Goal: Task Accomplishment & Management: Complete application form

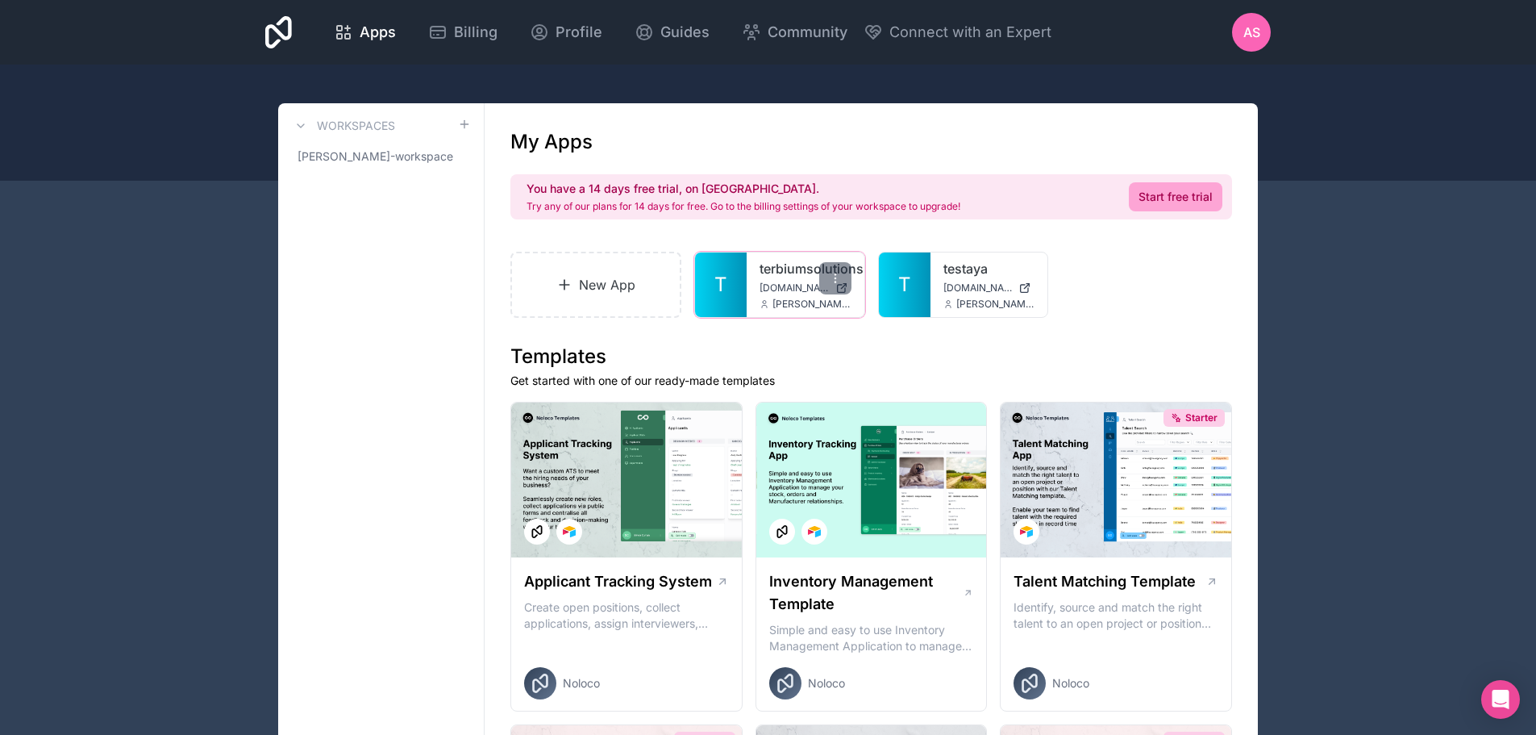
click at [850, 296] on div "terbiumsolutions [DOMAIN_NAME] [DOMAIN_NAME][EMAIL_ADDRESS][DOMAIN_NAME]" at bounding box center [806, 284] width 118 height 65
click at [838, 285] on div at bounding box center [835, 278] width 32 height 32
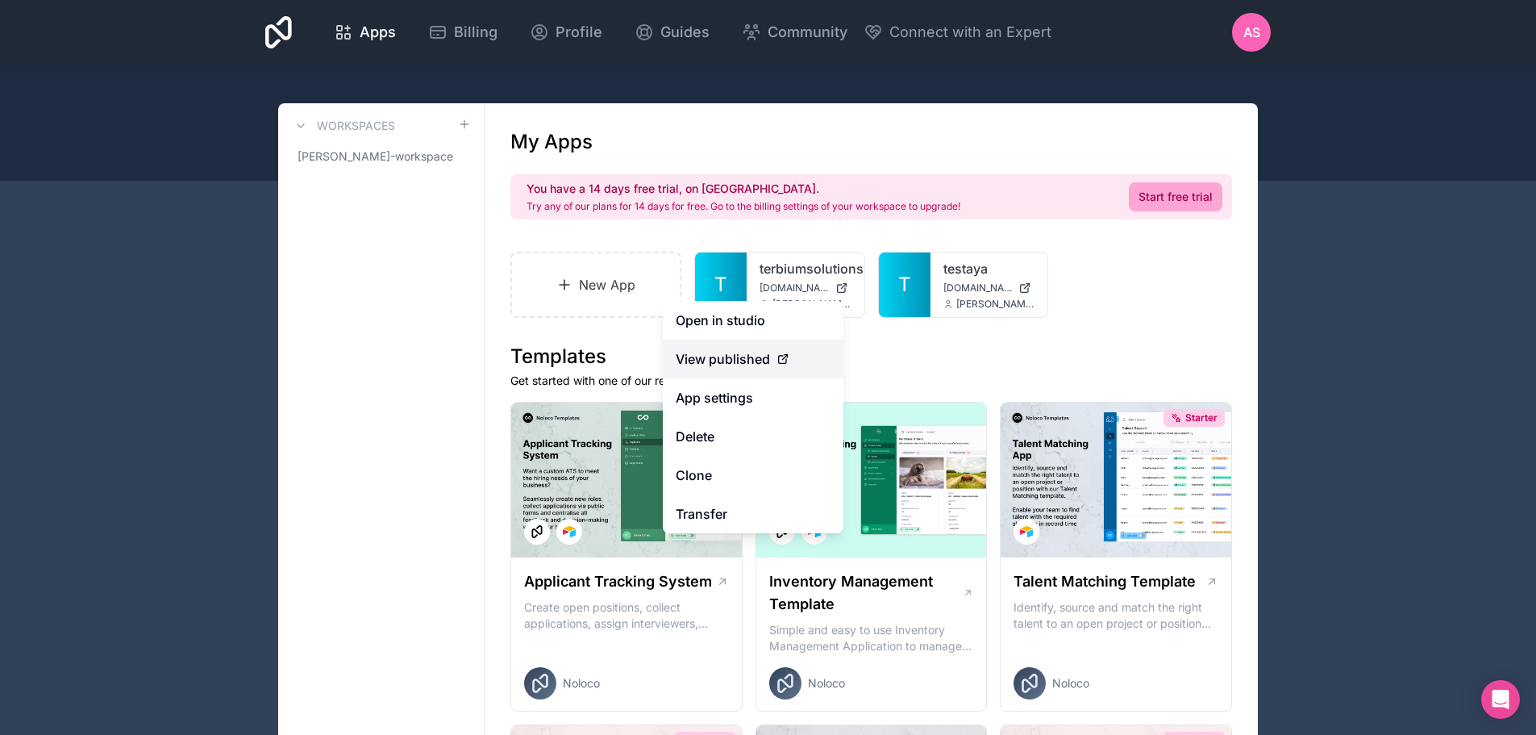
click at [787, 352] on icon at bounding box center [783, 358] width 13 height 13
click at [769, 356] on span "View published" at bounding box center [723, 358] width 94 height 19
click at [764, 354] on span "View published" at bounding box center [723, 358] width 94 height 19
click at [780, 356] on icon at bounding box center [782, 359] width 7 height 7
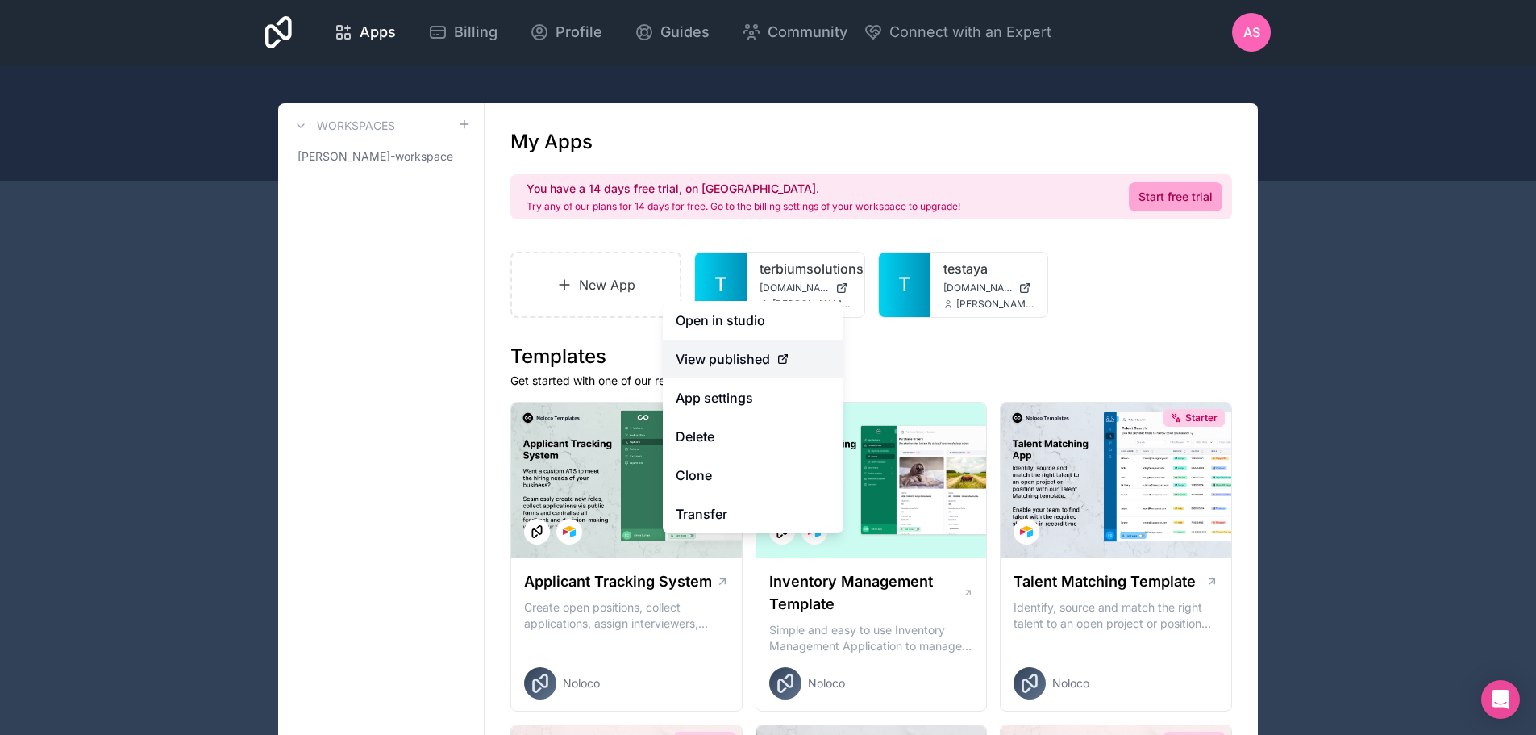
click at [780, 356] on icon at bounding box center [782, 359] width 7 height 7
click at [935, 293] on div "testaya [DOMAIN_NAME] [DOMAIN_NAME][EMAIL_ADDRESS][DOMAIN_NAME]" at bounding box center [990, 284] width 118 height 65
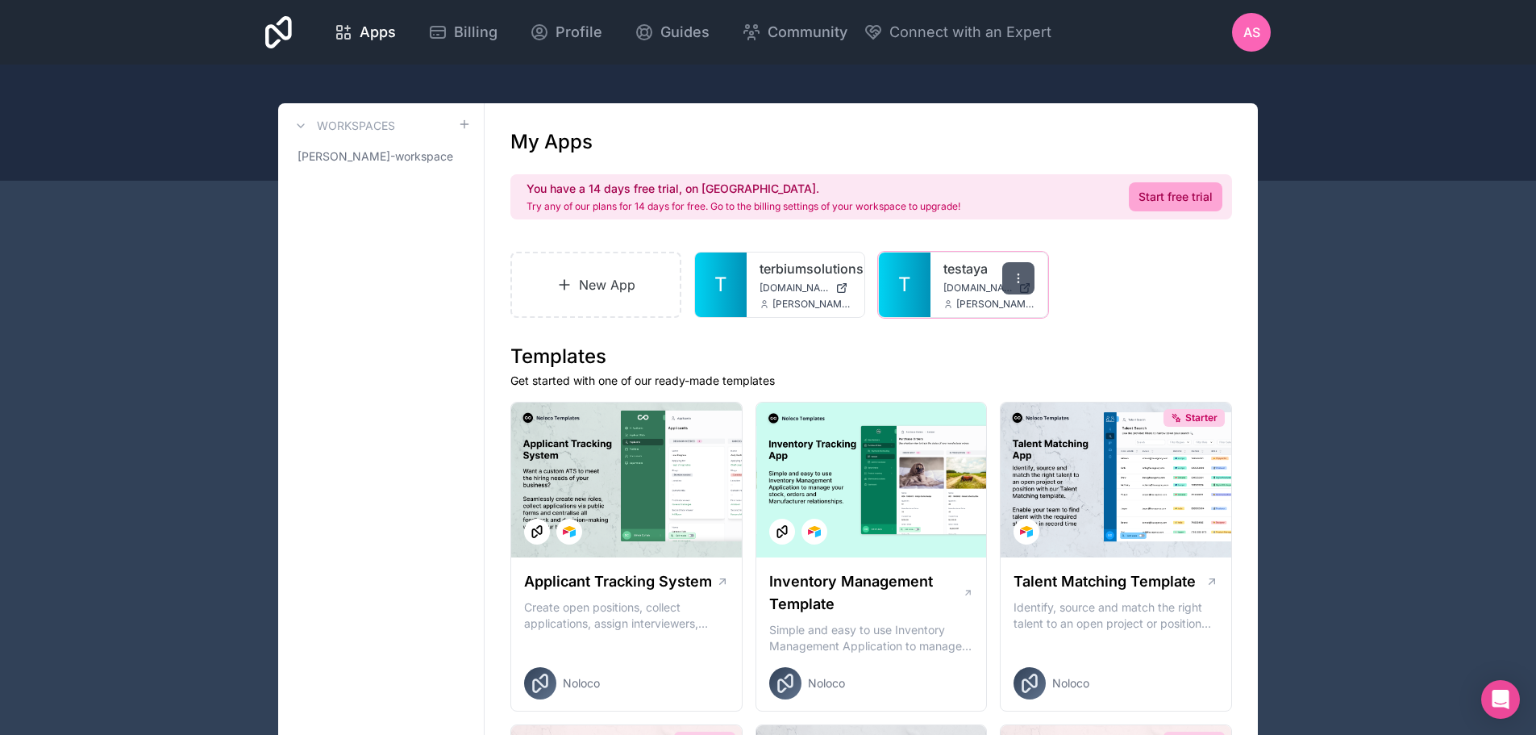
click at [1013, 281] on icon at bounding box center [1018, 278] width 13 height 13
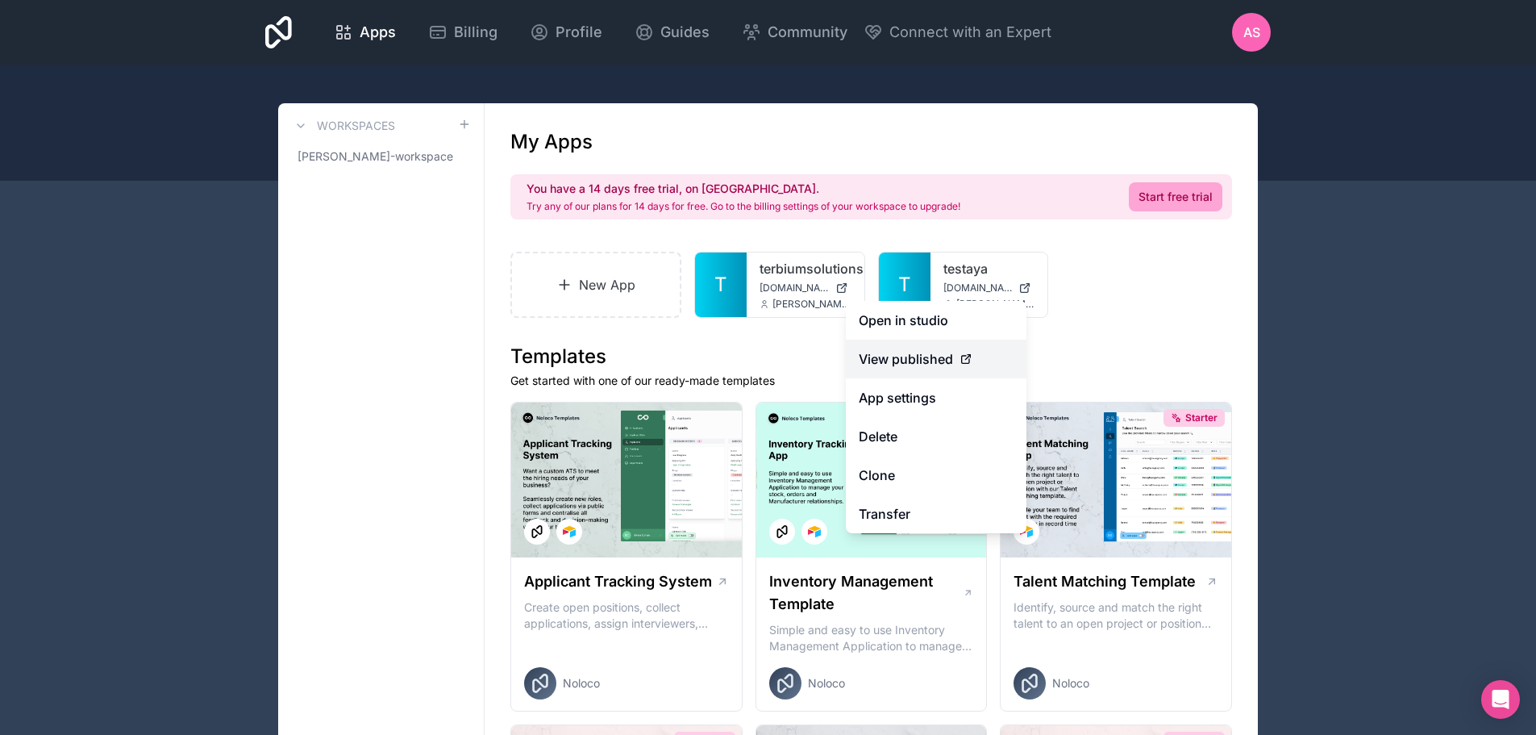
click at [961, 355] on icon at bounding box center [966, 358] width 13 height 13
click at [962, 349] on div "View published" at bounding box center [936, 358] width 155 height 19
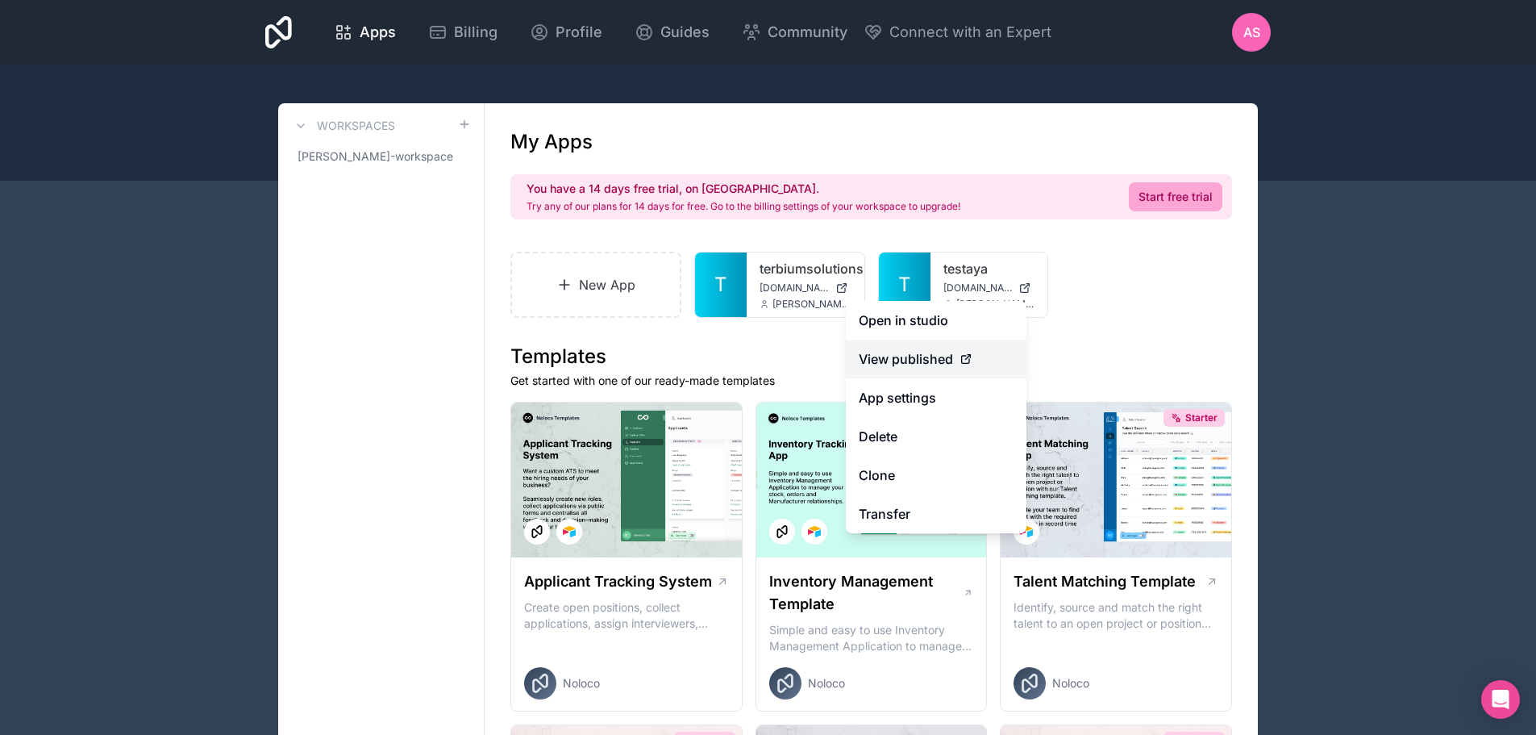
click at [962, 349] on div "View published" at bounding box center [936, 358] width 155 height 19
click at [837, 293] on div at bounding box center [835, 278] width 32 height 32
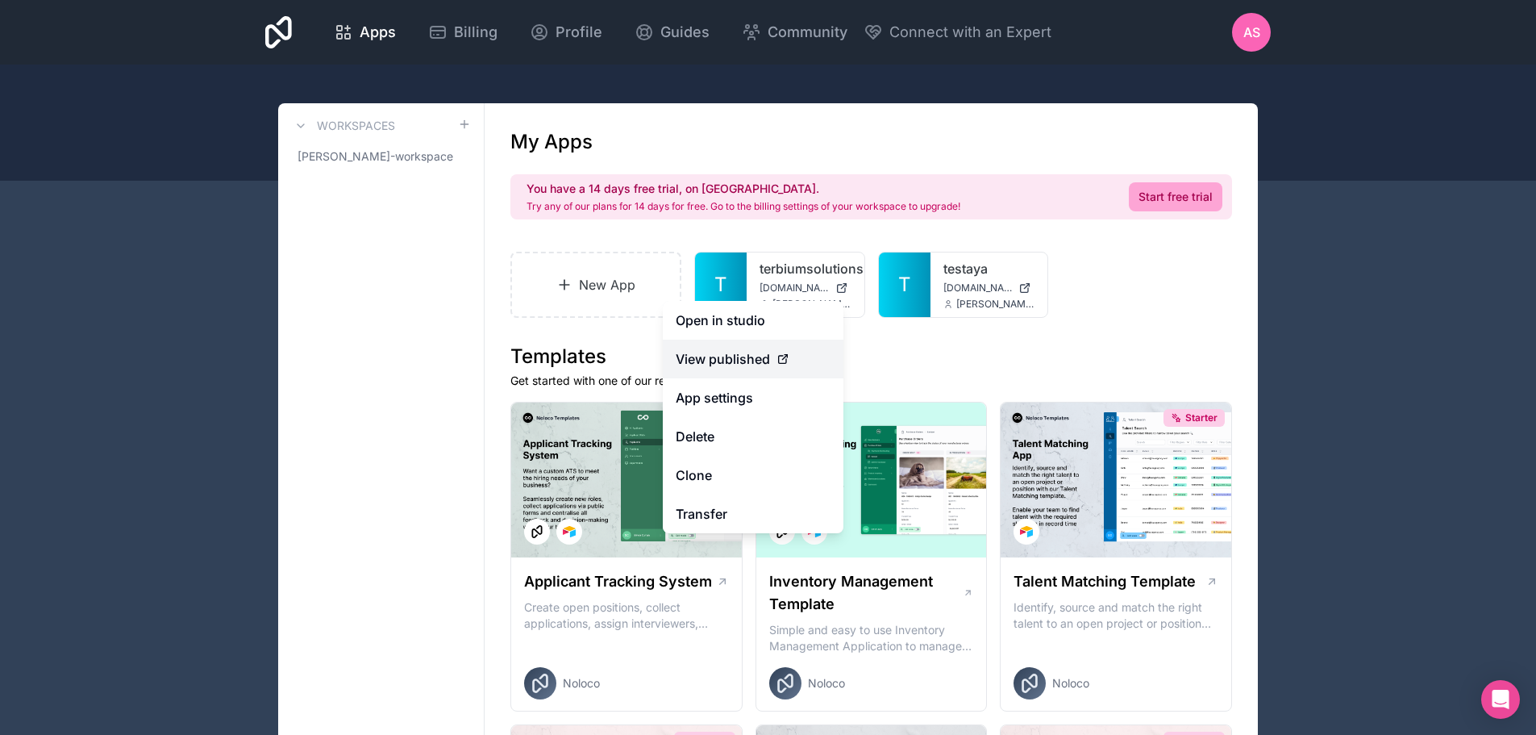
click at [781, 368] on div "View published" at bounding box center [753, 358] width 155 height 19
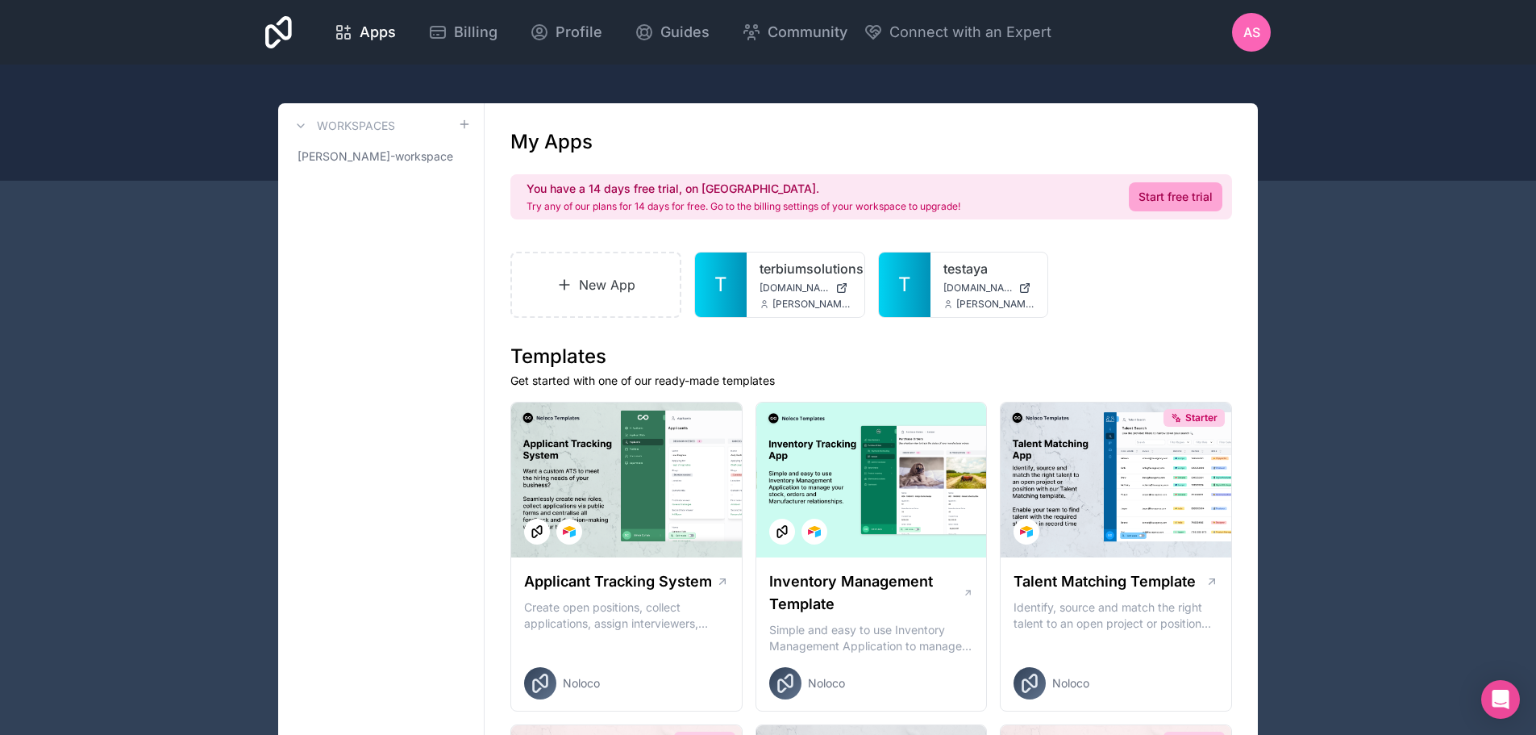
click at [892, 357] on h1 "Templates" at bounding box center [871, 357] width 722 height 26
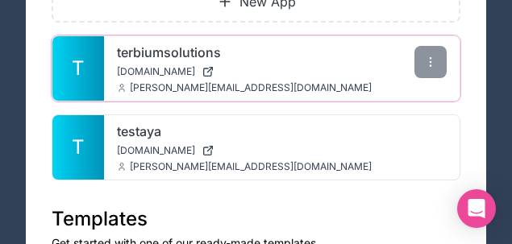
scroll to position [381, 0]
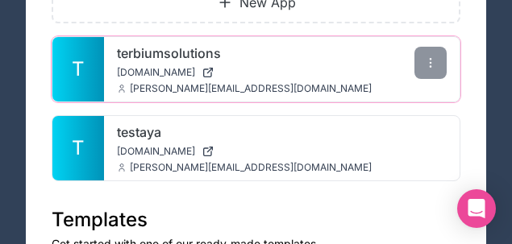
click at [214, 66] on icon at bounding box center [208, 72] width 13 height 13
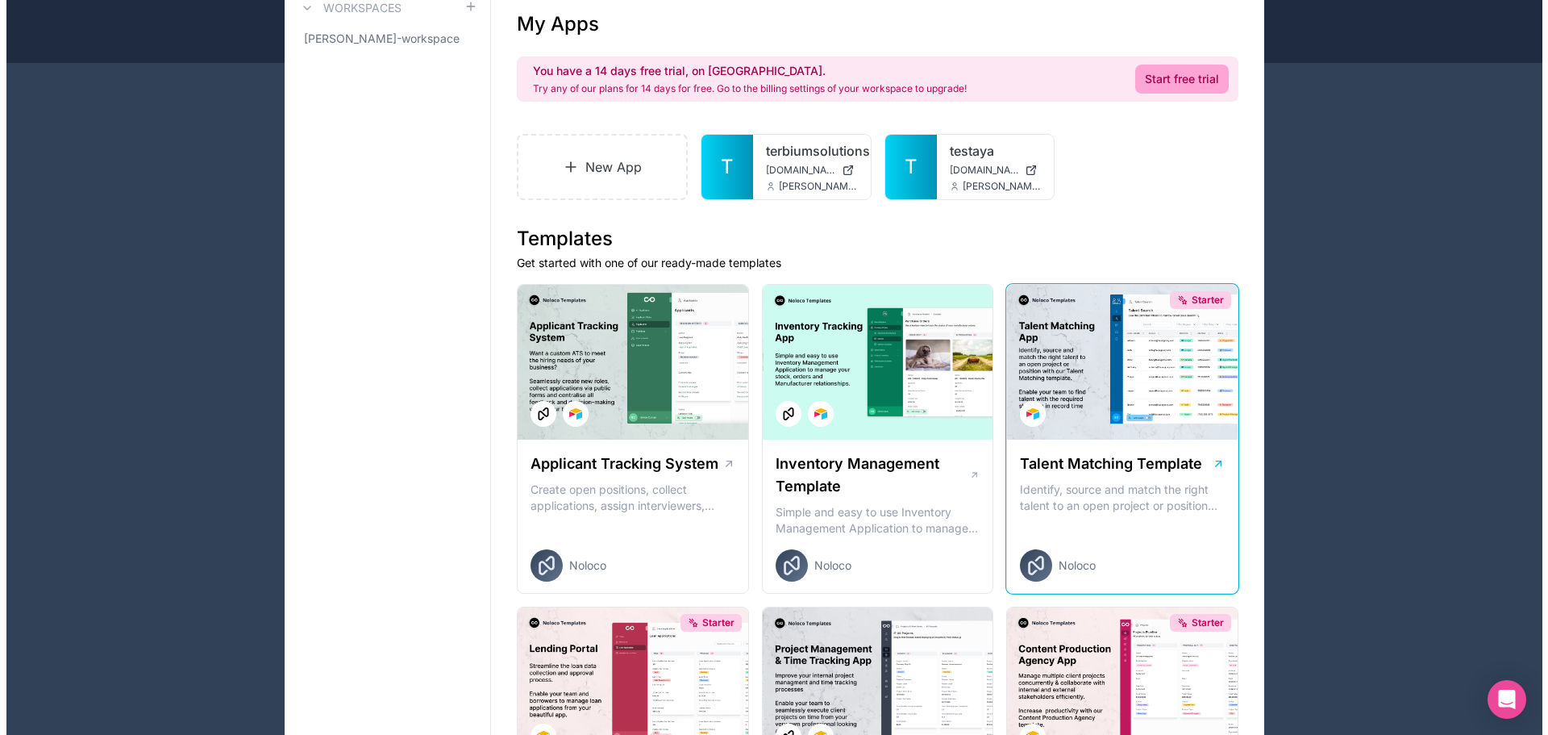
scroll to position [0, 0]
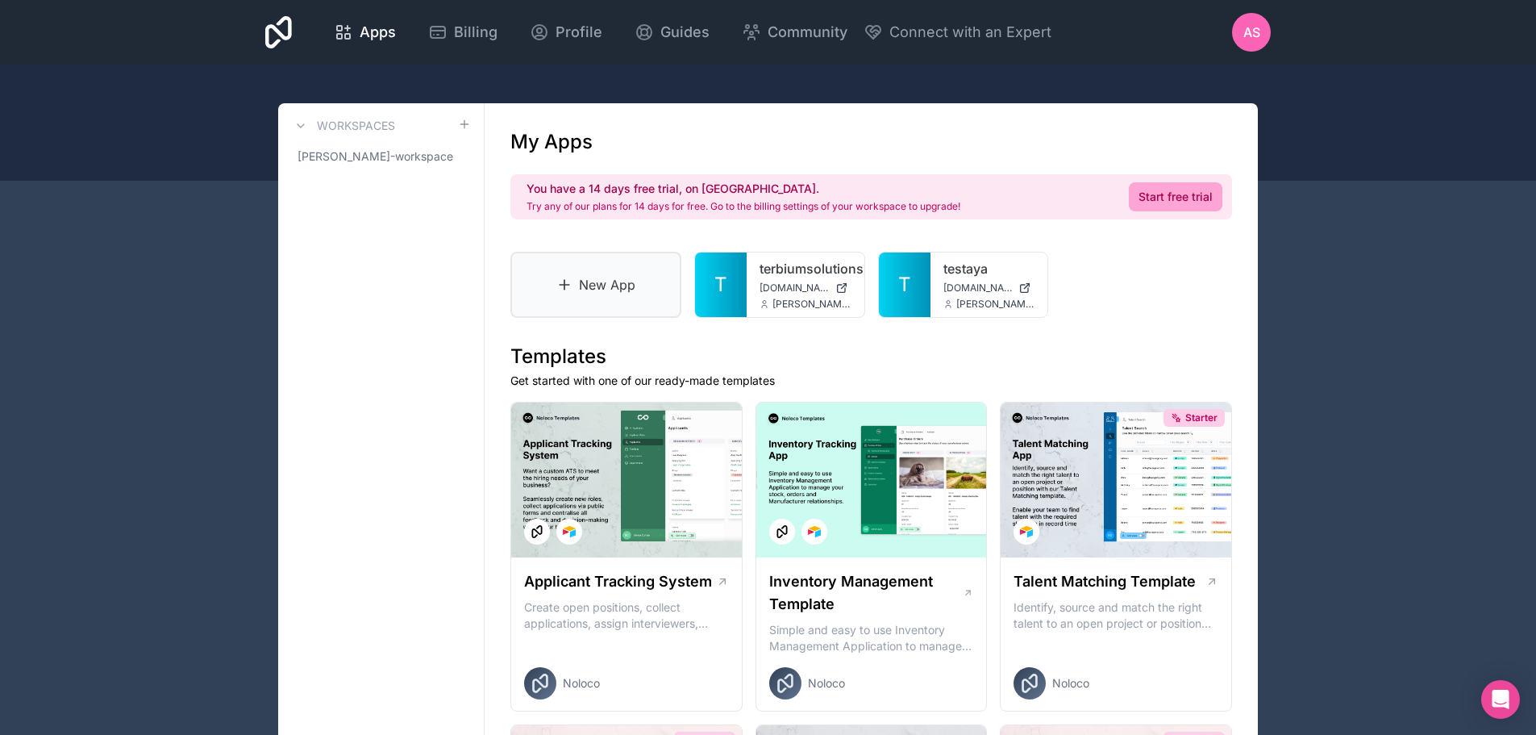
click at [635, 283] on link "New App" at bounding box center [595, 285] width 171 height 66
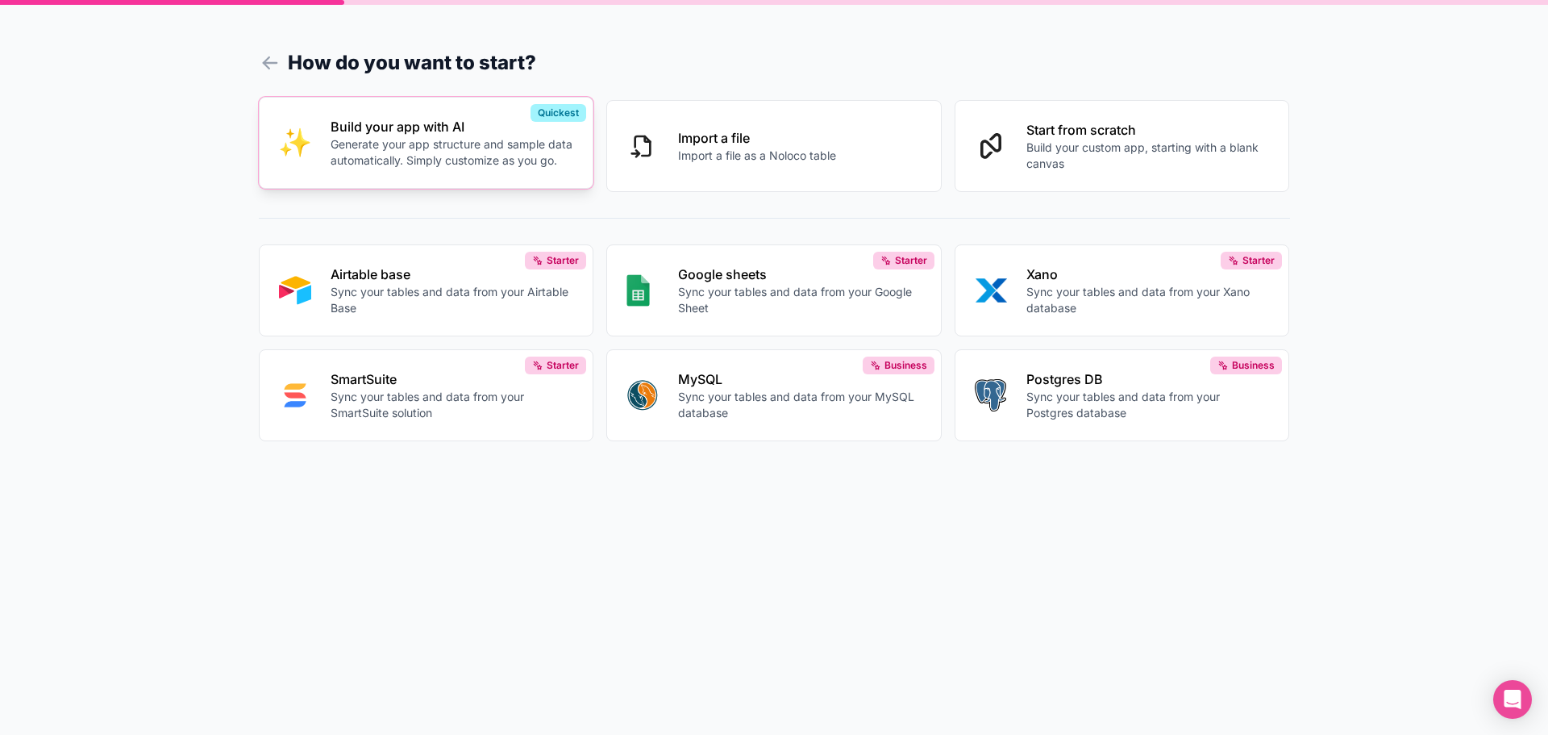
click at [495, 143] on p "Generate your app structure and sample data automatically. Simply customize as …" at bounding box center [453, 152] width 244 height 32
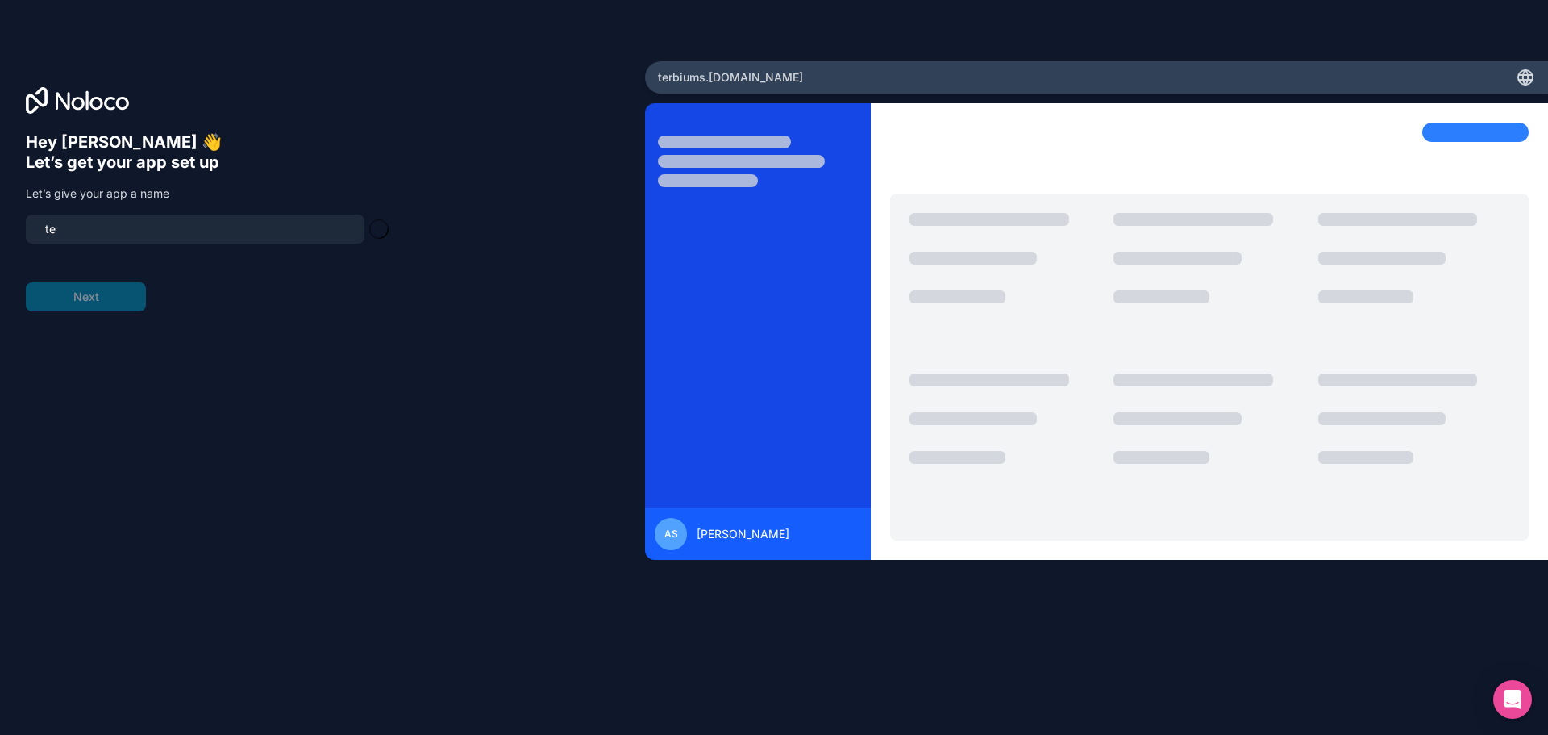
type input "t"
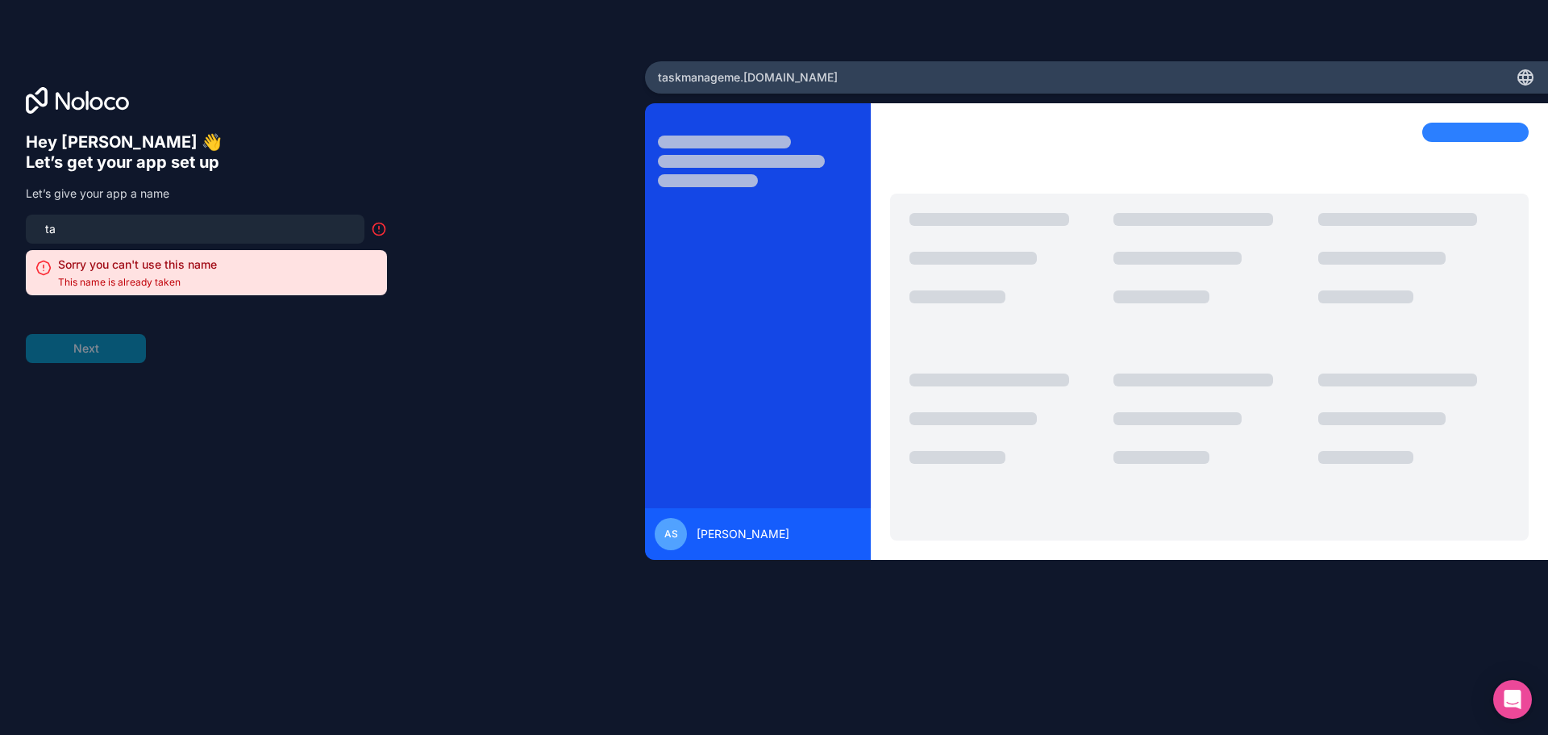
type input "t"
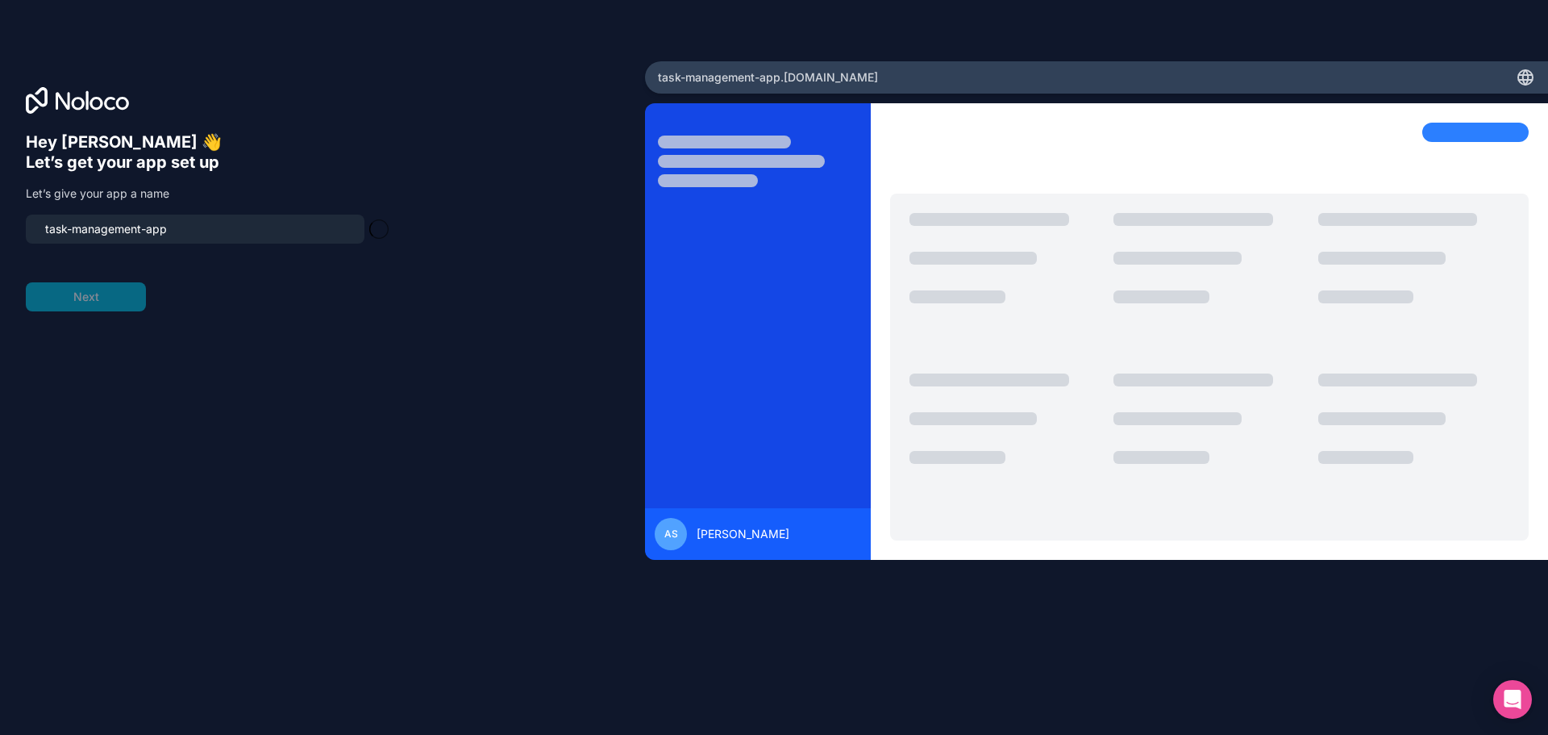
click at [116, 295] on form "task-management-app Next" at bounding box center [206, 262] width 361 height 97
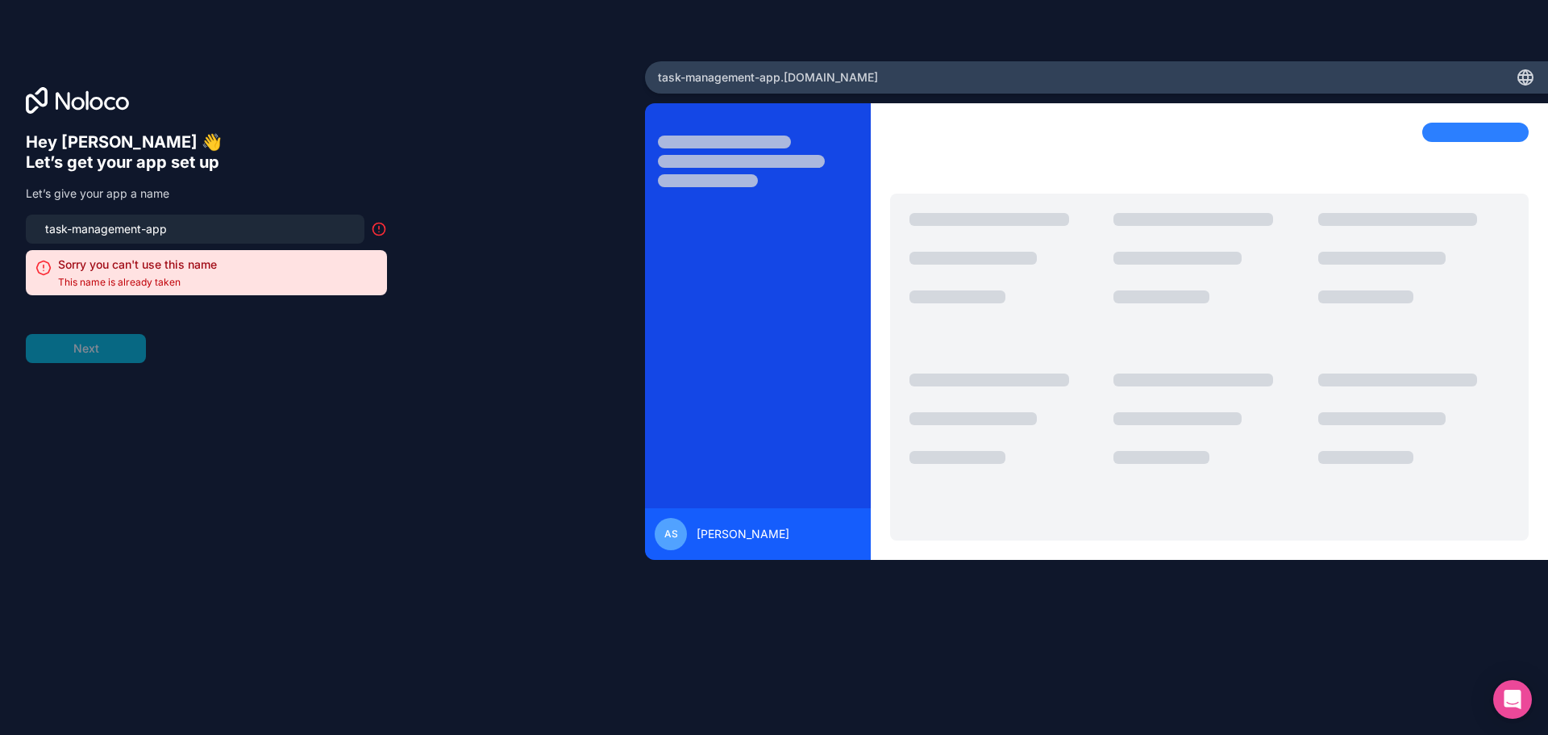
click at [202, 234] on input "task-management-app" at bounding box center [194, 229] width 319 height 23
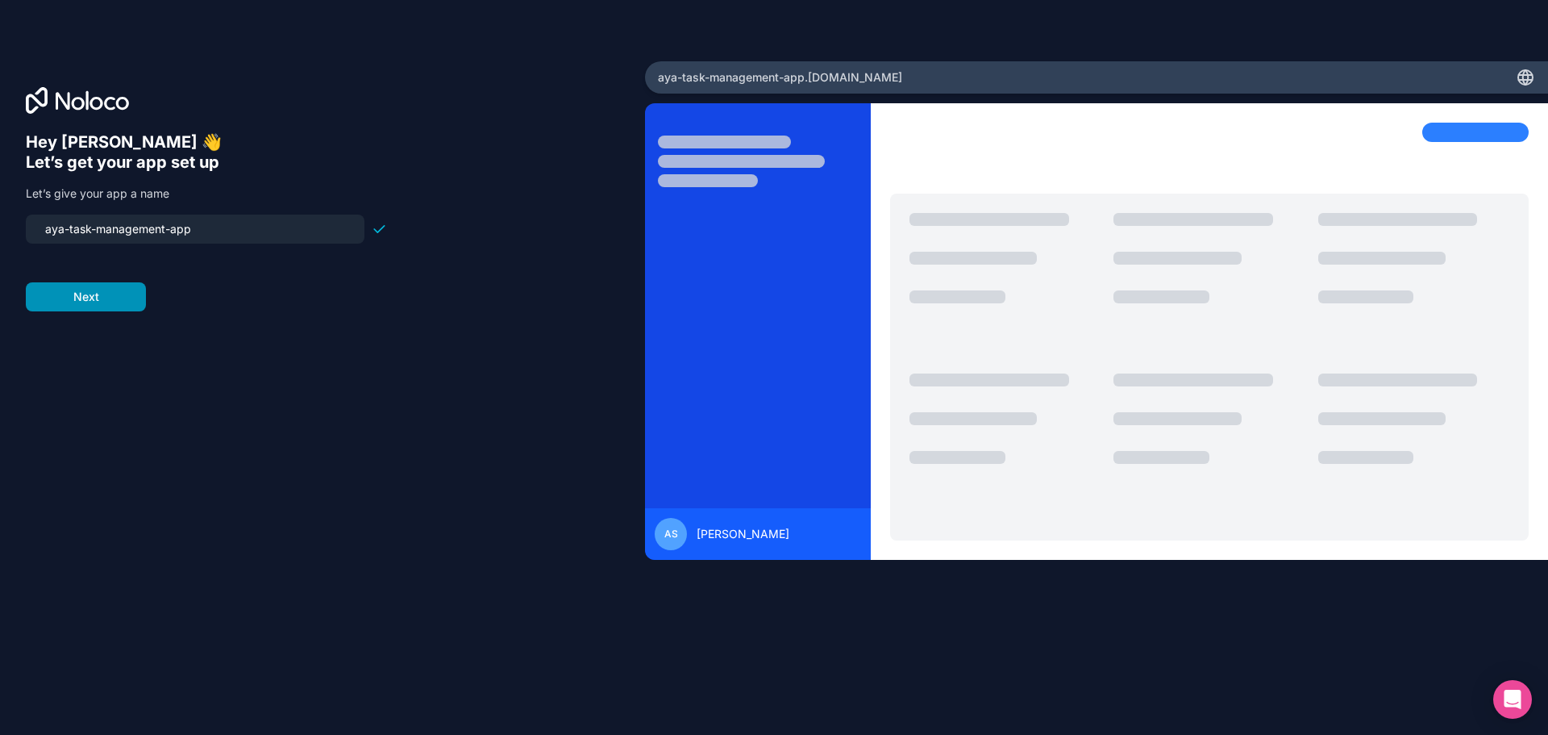
type input "aya-task-management-app"
click at [129, 298] on button "Next" at bounding box center [86, 296] width 120 height 29
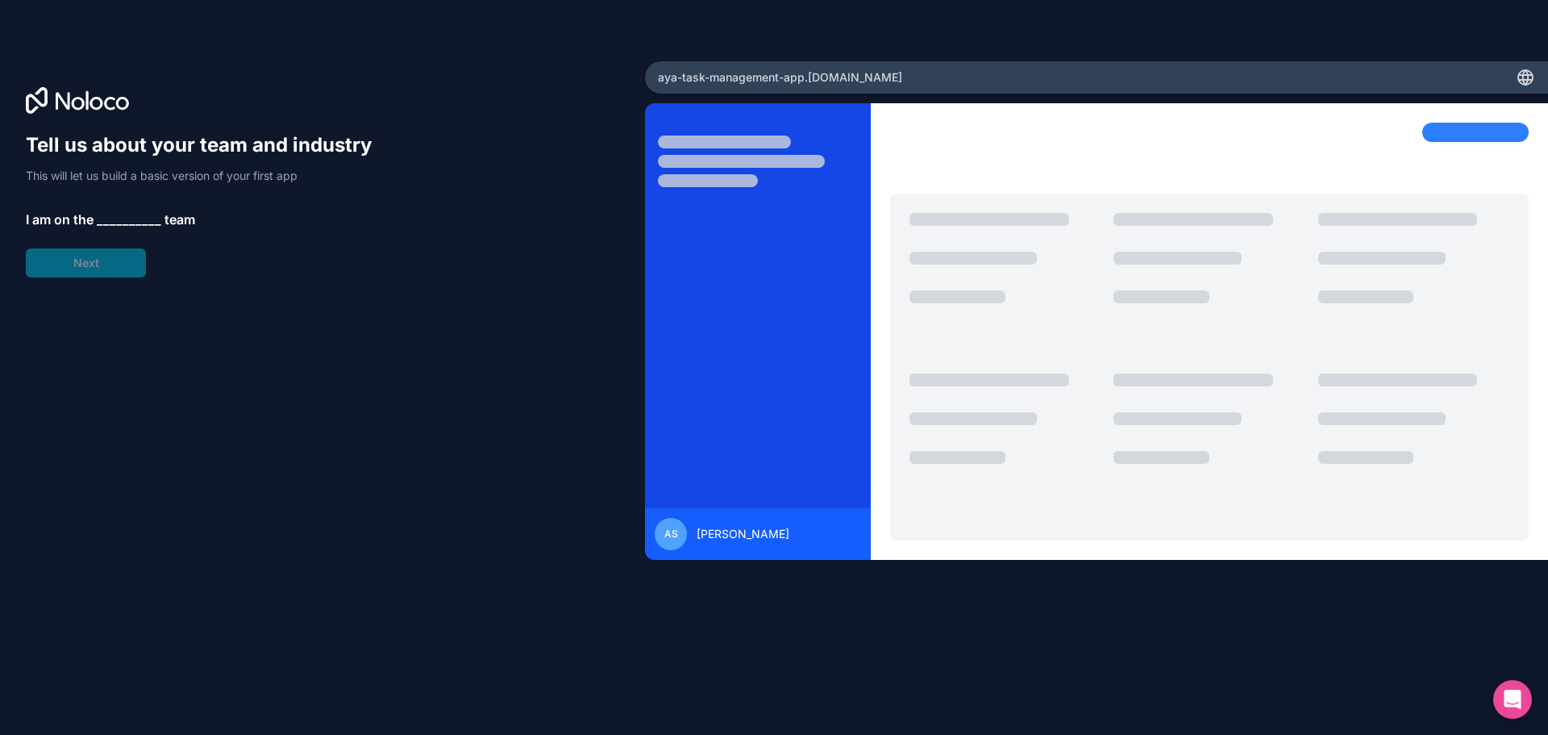
click at [142, 218] on span "__________" at bounding box center [129, 219] width 65 height 19
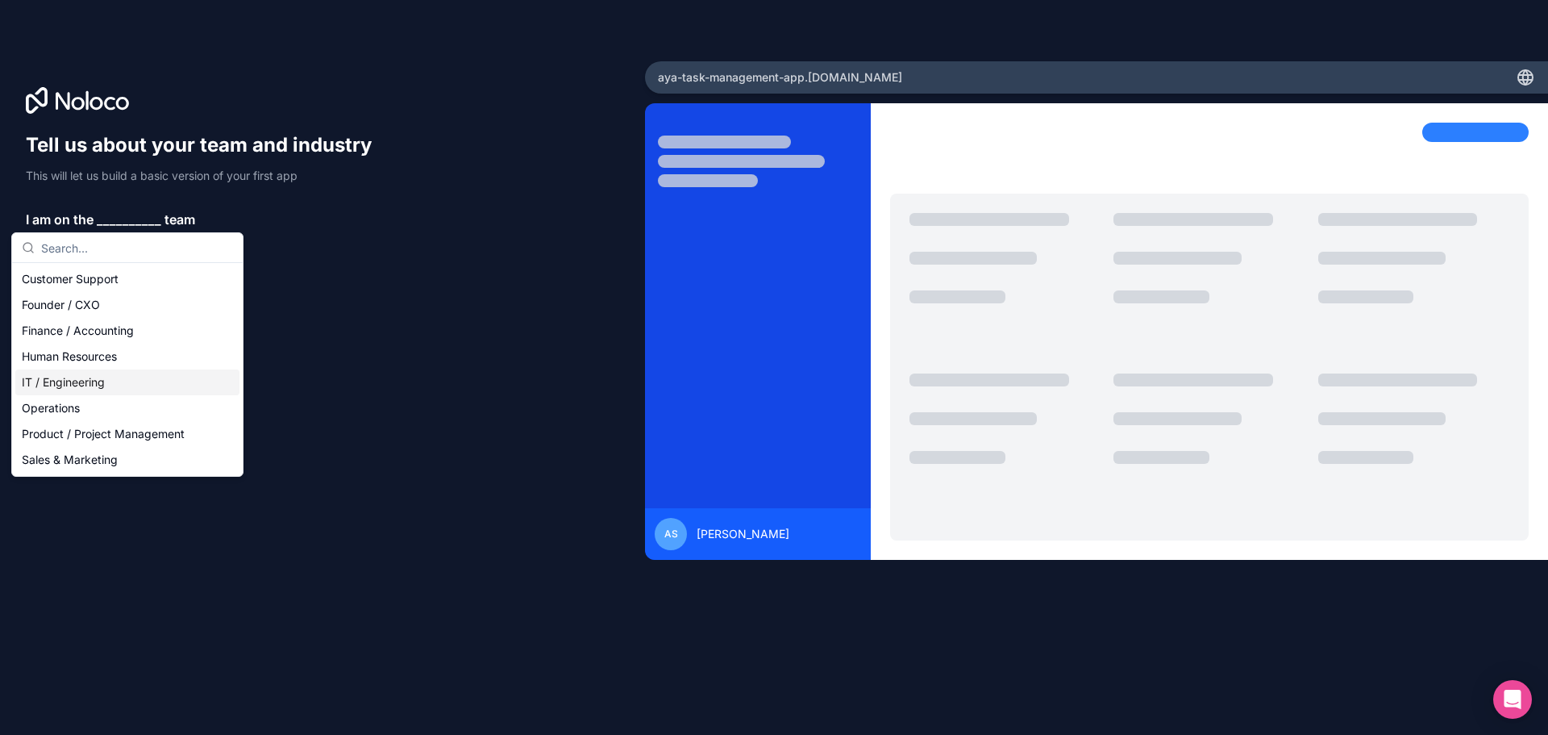
click at [114, 388] on div "IT / Engineering" at bounding box center [127, 382] width 224 height 26
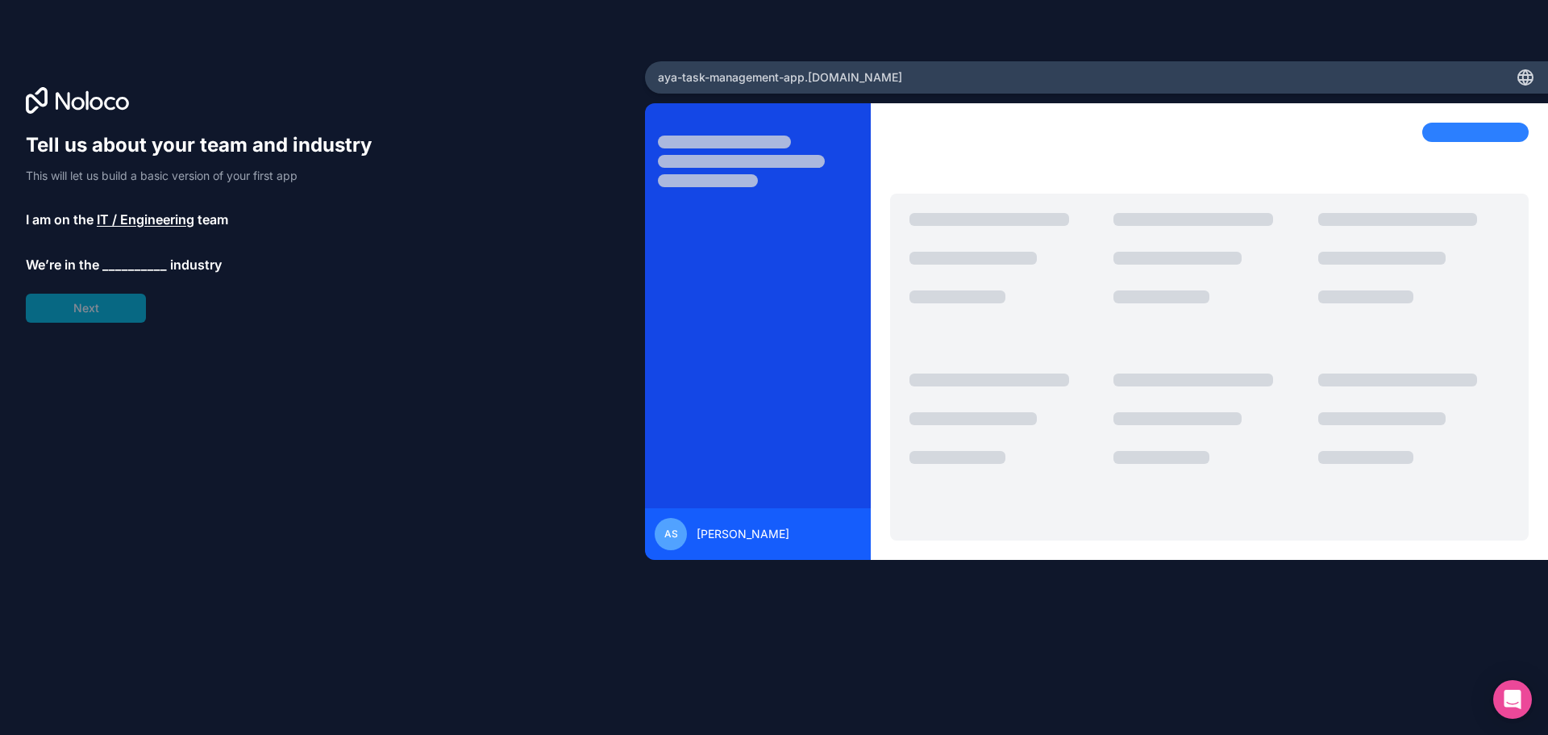
click at [123, 271] on span "__________" at bounding box center [134, 264] width 65 height 19
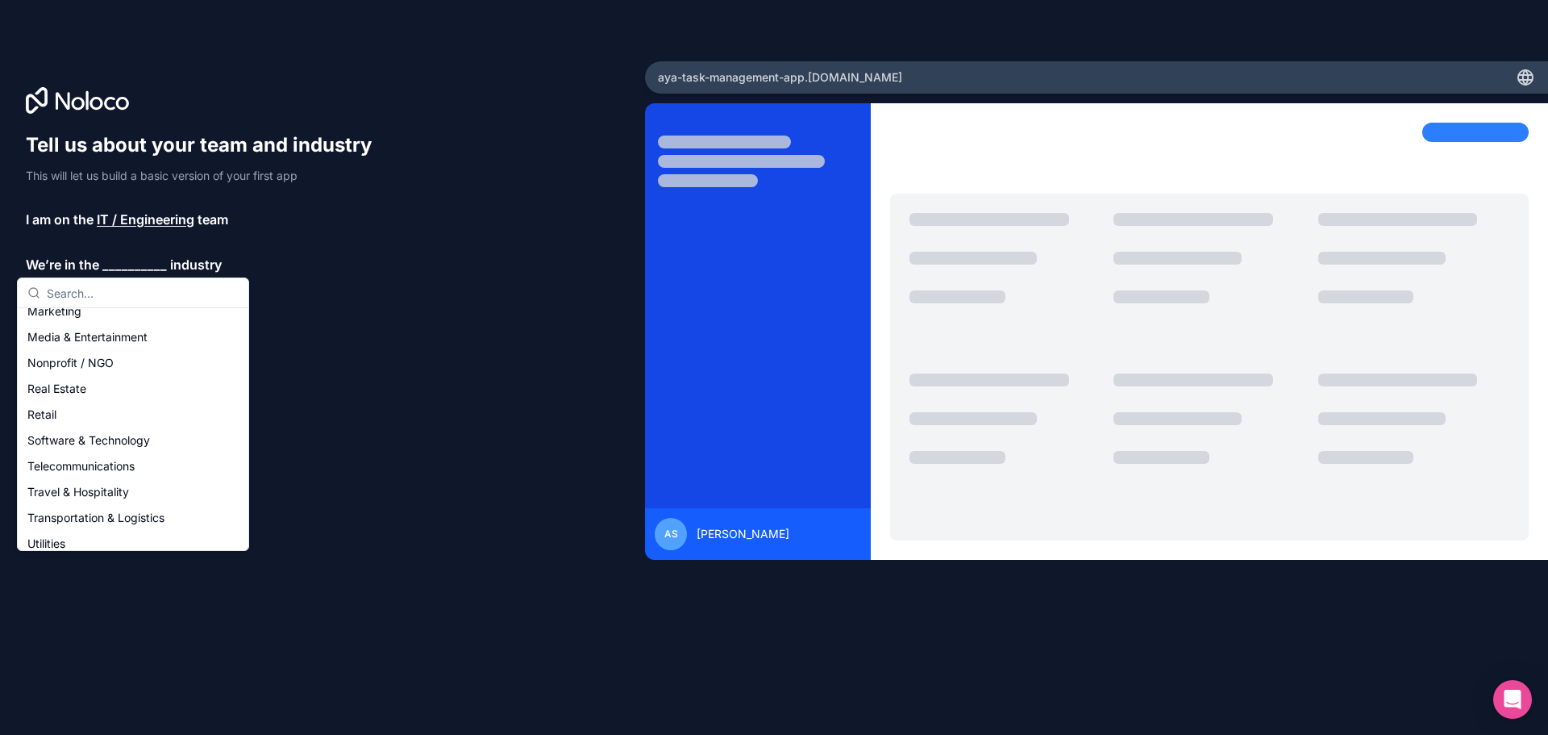
scroll to position [272, 0]
click at [116, 443] on div "Software & Technology" at bounding box center [133, 440] width 224 height 26
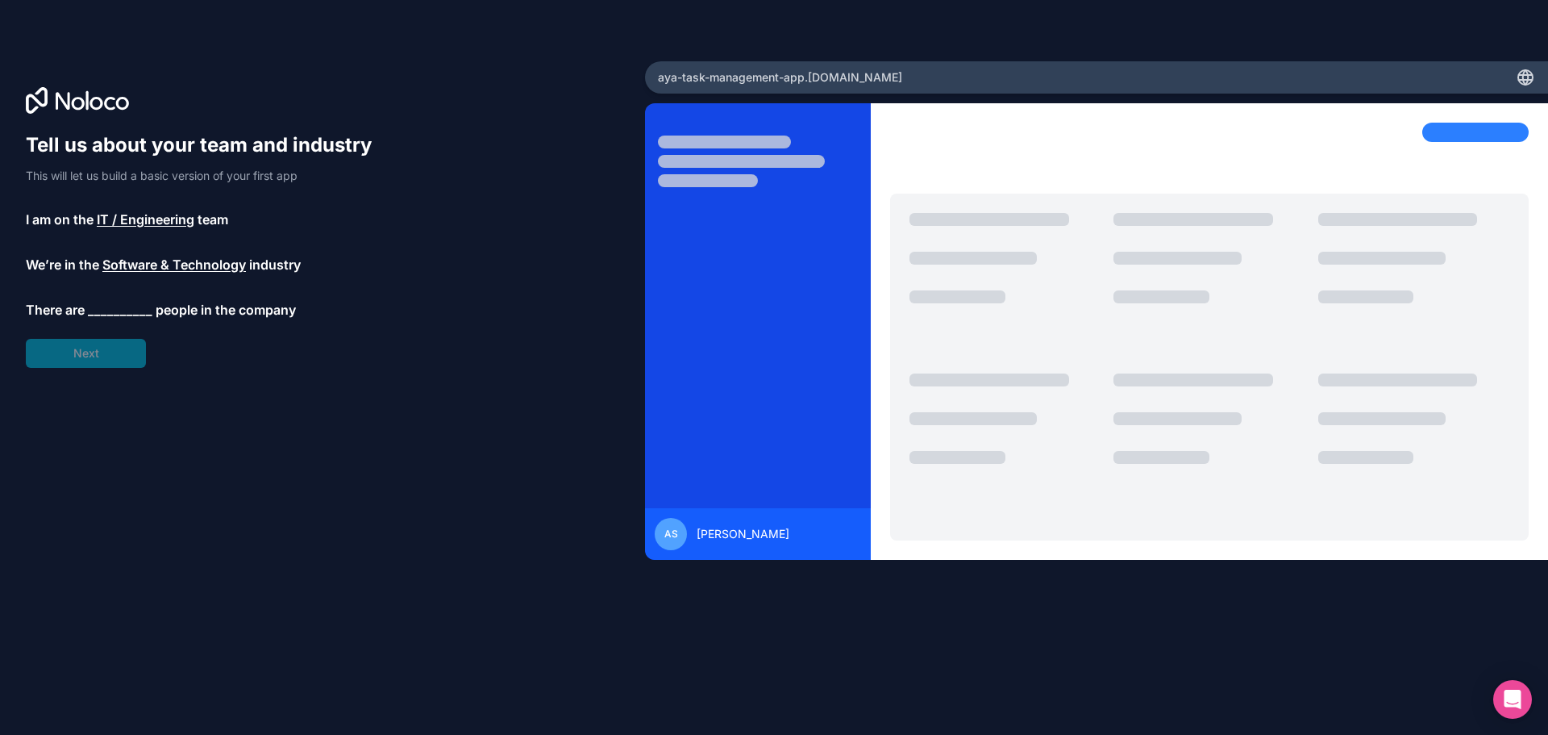
click at [139, 306] on span "__________" at bounding box center [120, 309] width 65 height 19
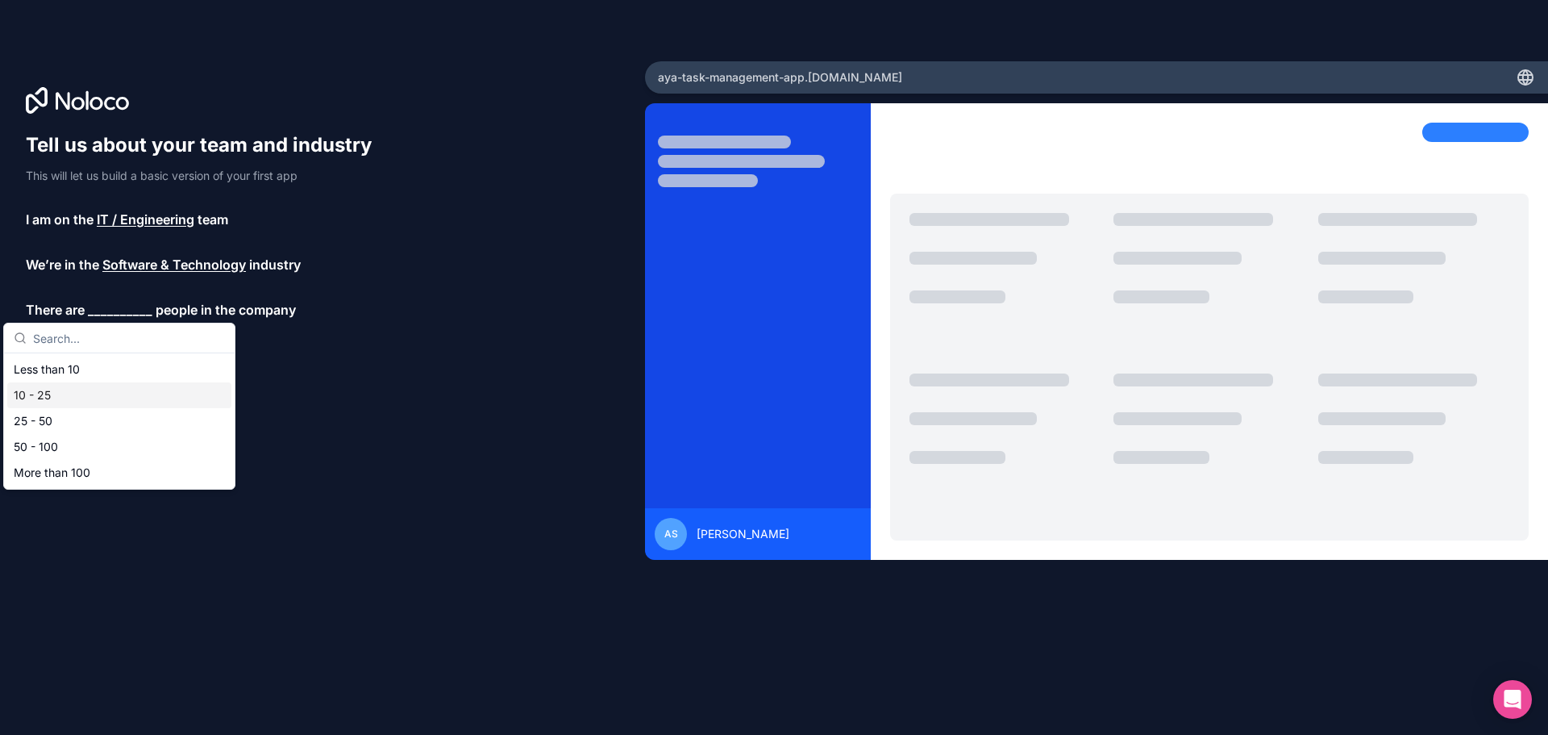
click at [118, 393] on div "10 - 25" at bounding box center [119, 395] width 224 height 26
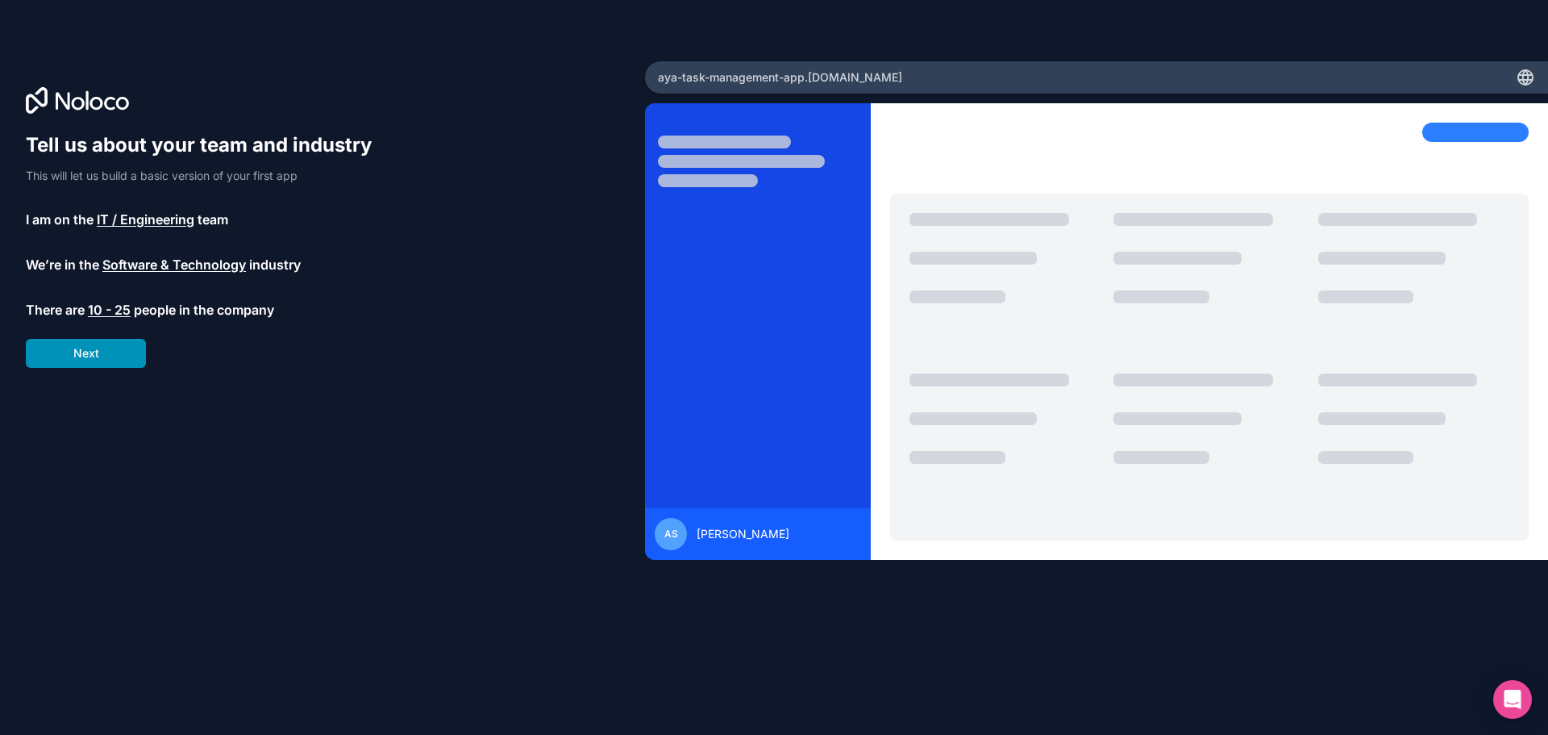
click at [129, 350] on button "Next" at bounding box center [86, 353] width 120 height 29
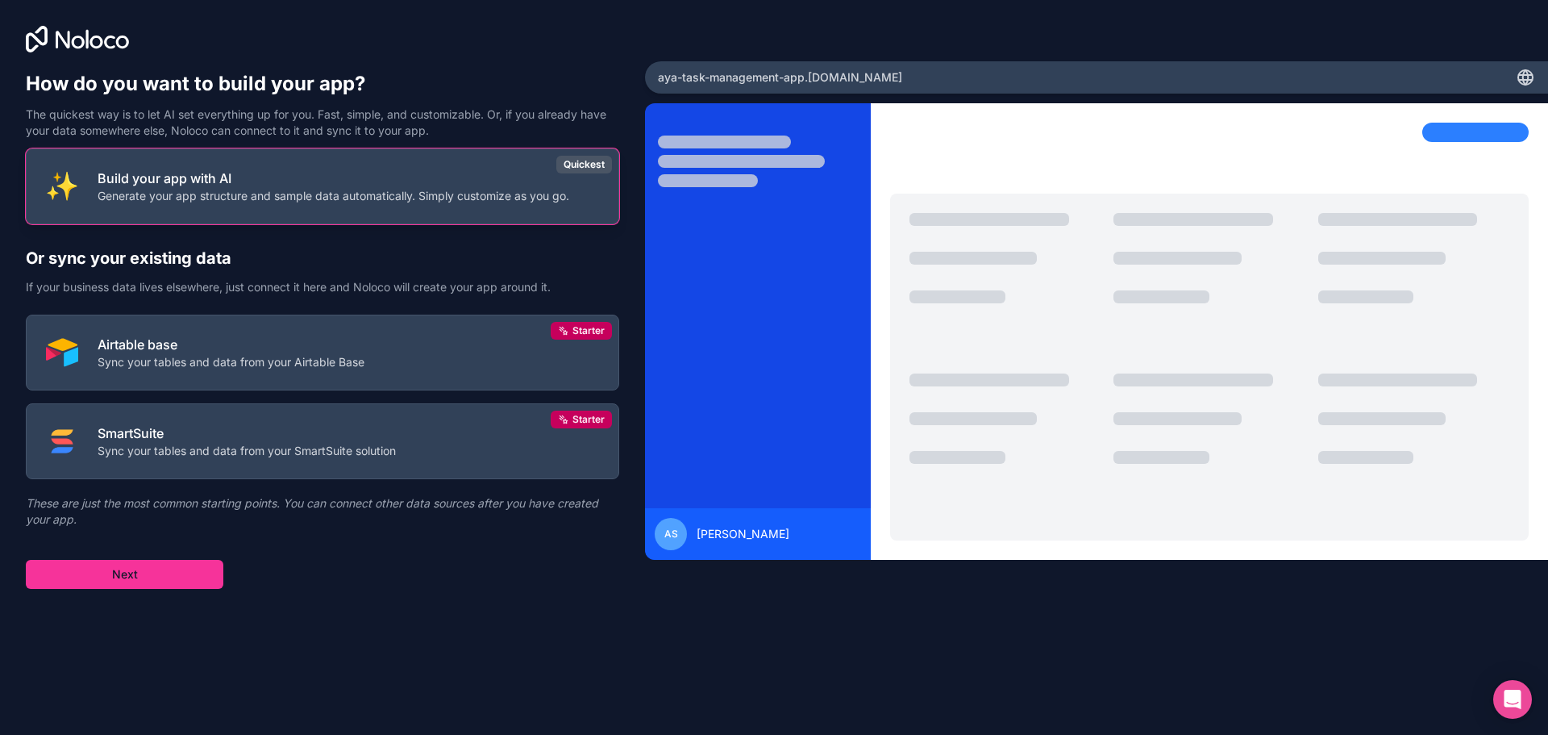
click at [214, 180] on p "Build your app with AI" at bounding box center [334, 178] width 472 height 19
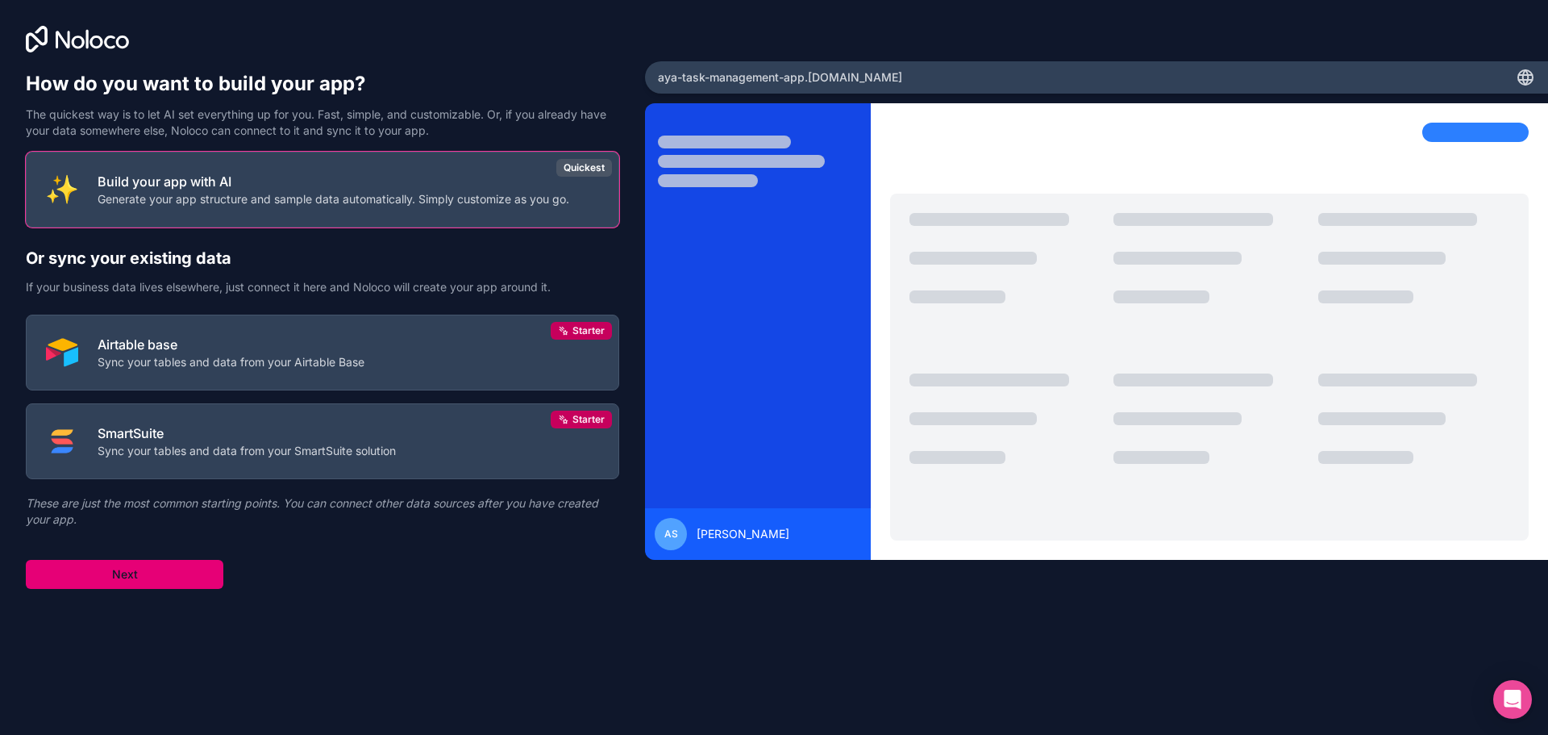
click at [144, 568] on button "Next" at bounding box center [125, 574] width 198 height 29
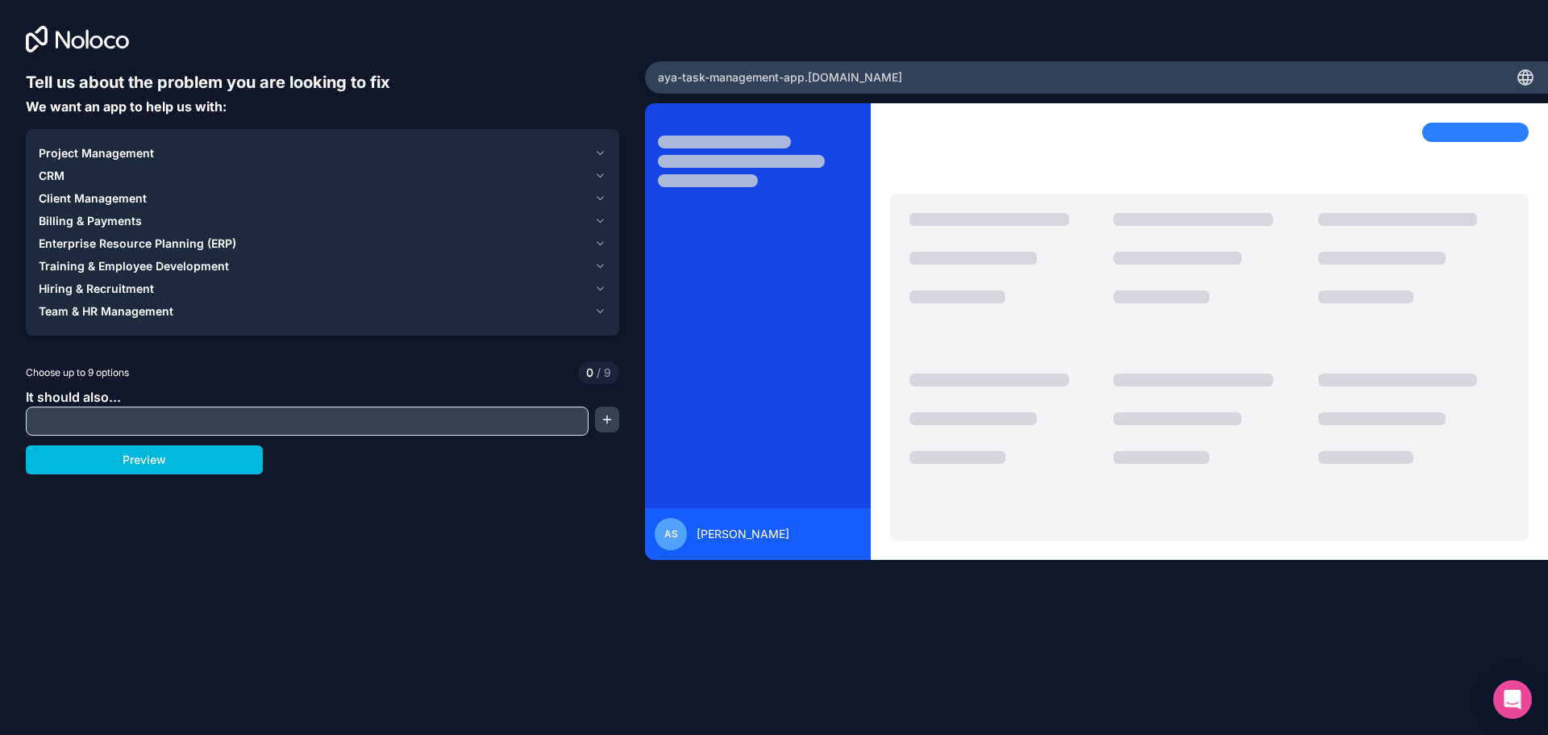
click at [165, 429] on input "text" at bounding box center [307, 421] width 555 height 23
type input "task management"
click at [614, 419] on button "button" at bounding box center [607, 419] width 24 height 26
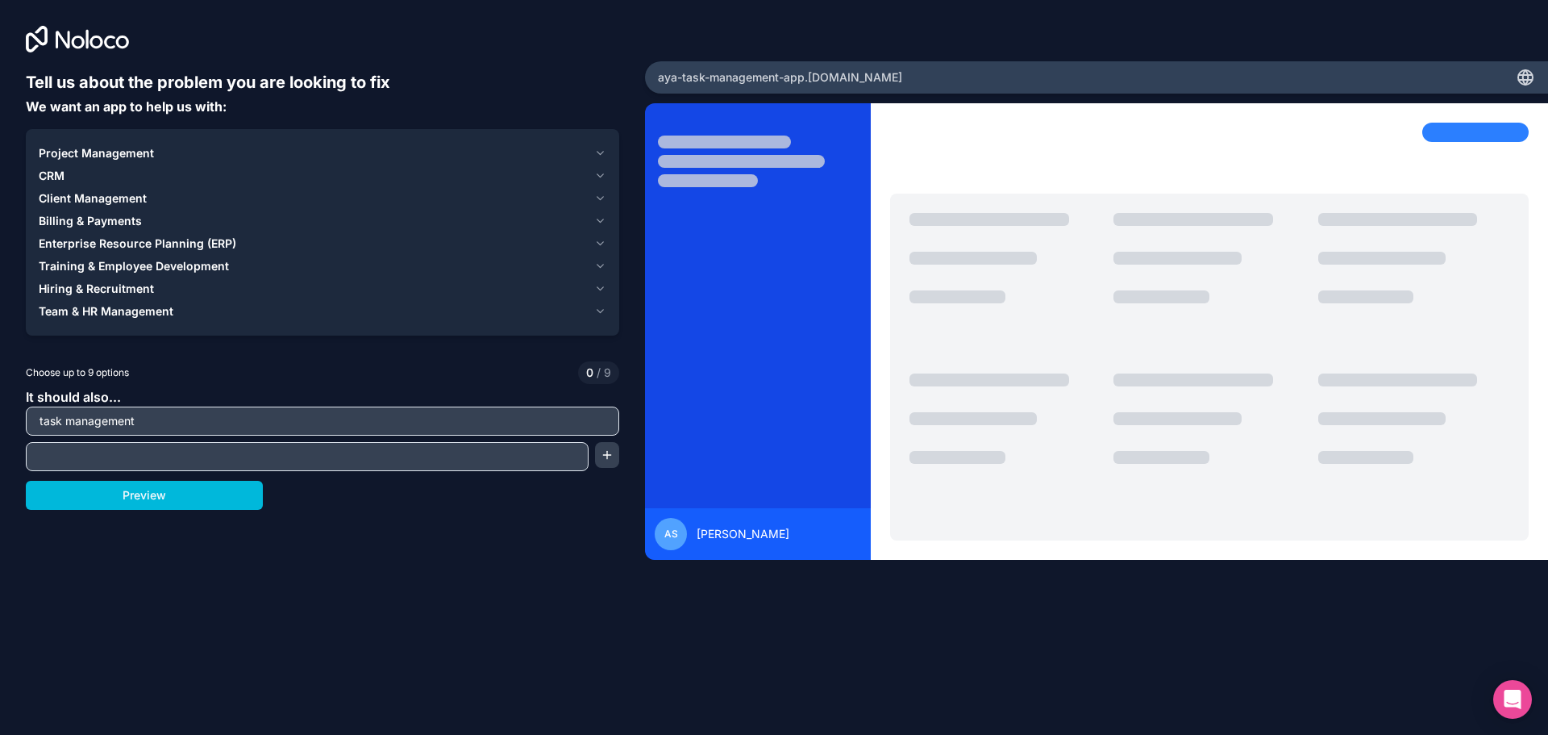
click at [528, 458] on input "text" at bounding box center [307, 456] width 555 height 23
type input "kanban style"
click at [602, 450] on button "button" at bounding box center [607, 455] width 24 height 26
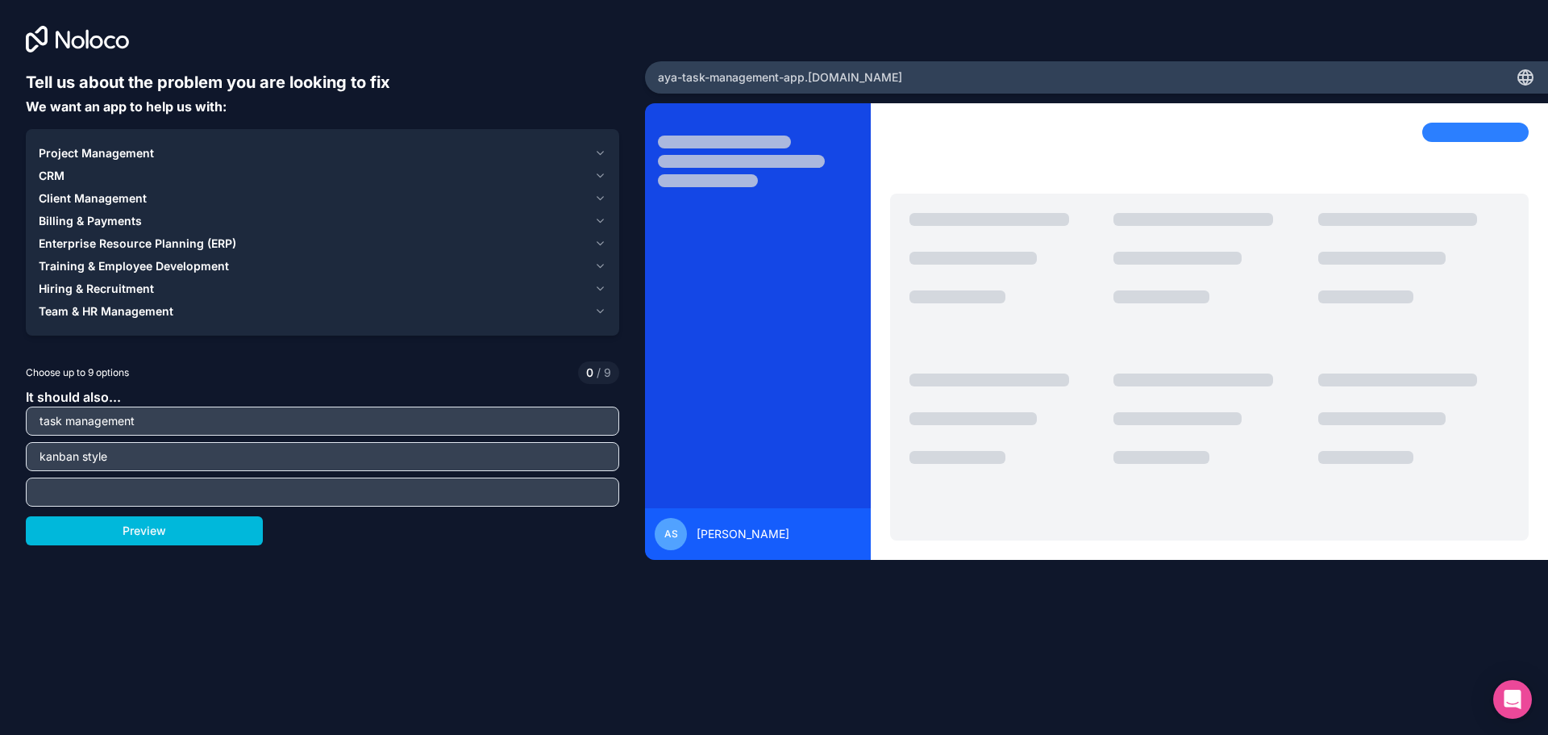
click at [473, 478] on div at bounding box center [322, 491] width 593 height 29
click at [453, 485] on input "text" at bounding box center [322, 492] width 585 height 23
type input "a"
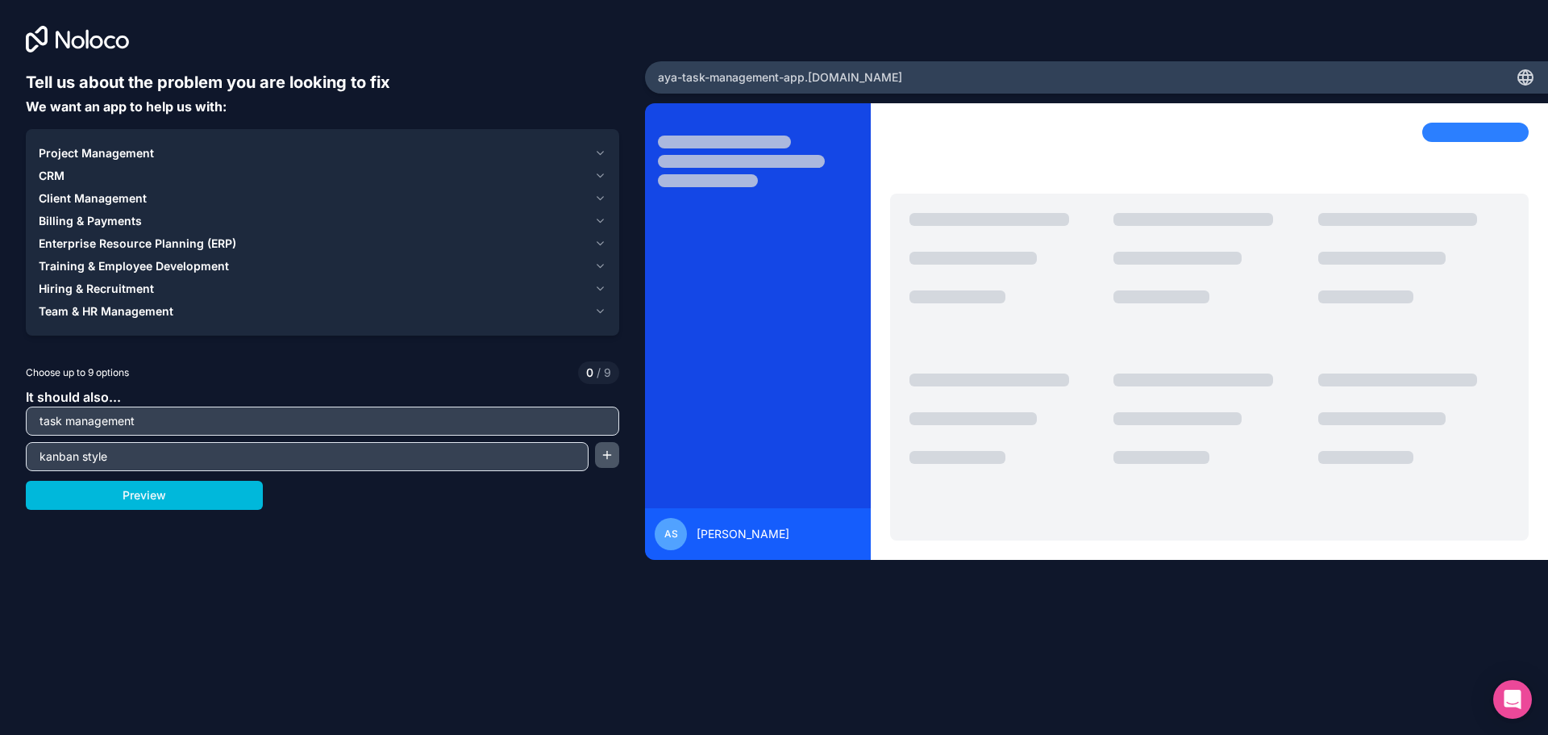
click at [607, 450] on button "button" at bounding box center [607, 455] width 24 height 26
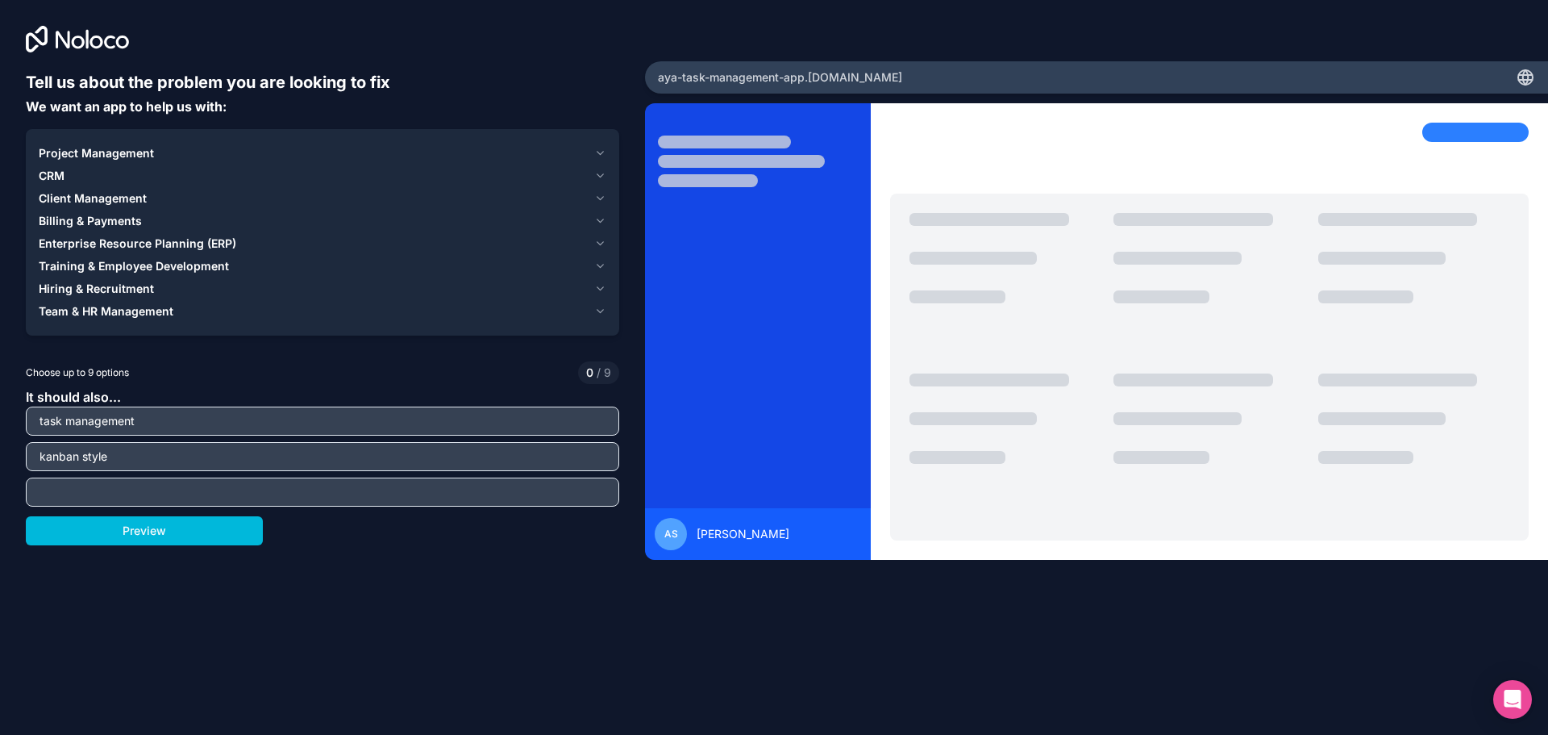
click at [488, 482] on input "text" at bounding box center [322, 492] width 585 height 23
type input "assign people"
click at [533, 523] on div "Preview" at bounding box center [322, 530] width 593 height 29
click at [241, 530] on button "Preview" at bounding box center [144, 530] width 237 height 29
click at [122, 149] on span "Project Management" at bounding box center [96, 153] width 115 height 16
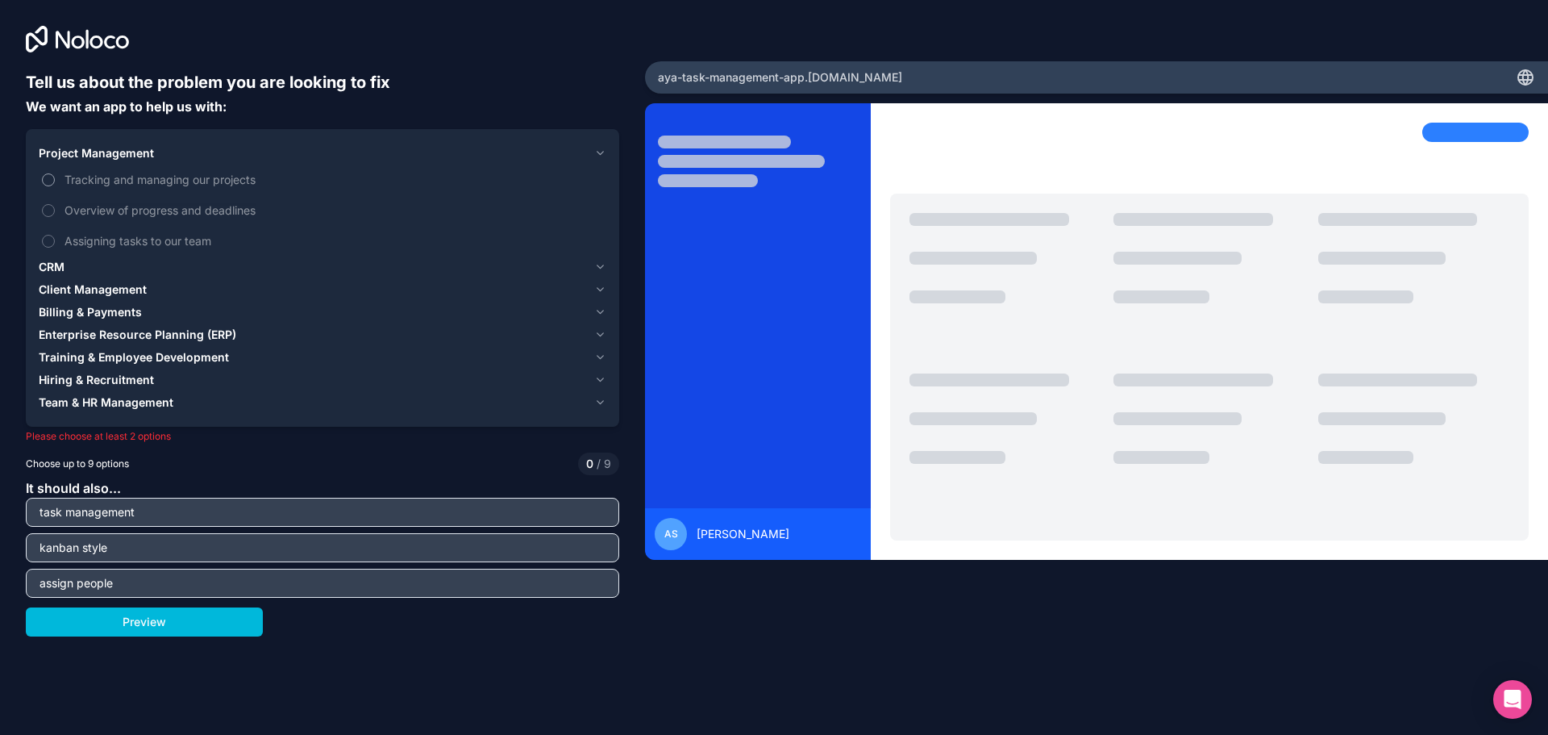
click at [179, 181] on span "Tracking and managing our projects" at bounding box center [334, 179] width 539 height 17
click at [55, 181] on button "Tracking and managing our projects" at bounding box center [48, 179] width 13 height 13
click at [180, 210] on span "Overview of progress and deadlines" at bounding box center [334, 210] width 539 height 17
click at [55, 210] on button "Overview of progress and deadlines" at bounding box center [48, 210] width 13 height 13
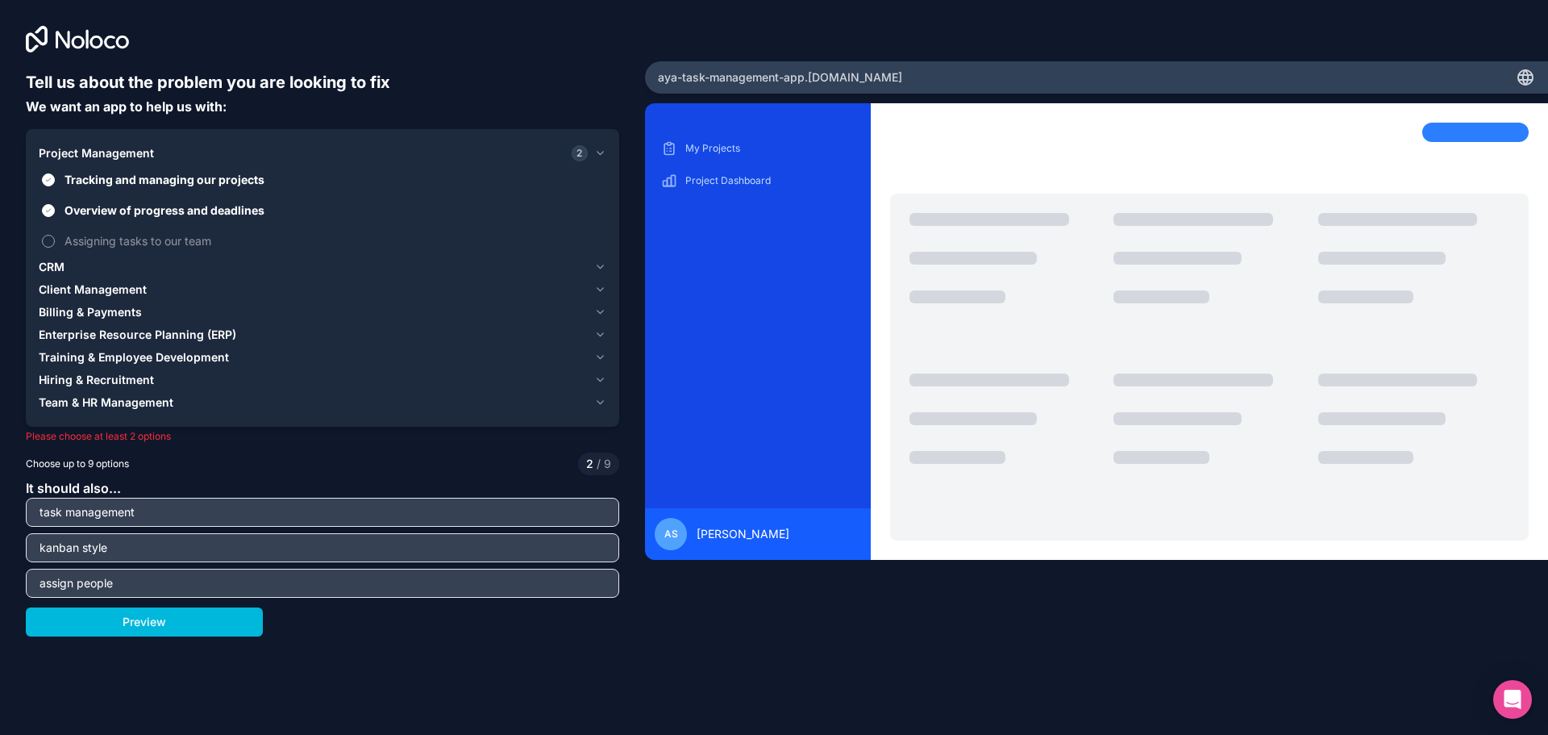
click at [184, 236] on span "Assigning tasks to our team" at bounding box center [334, 240] width 539 height 17
click at [55, 236] on button "Assigning tasks to our team" at bounding box center [48, 241] width 13 height 13
click at [187, 514] on input "task management" at bounding box center [322, 512] width 585 height 23
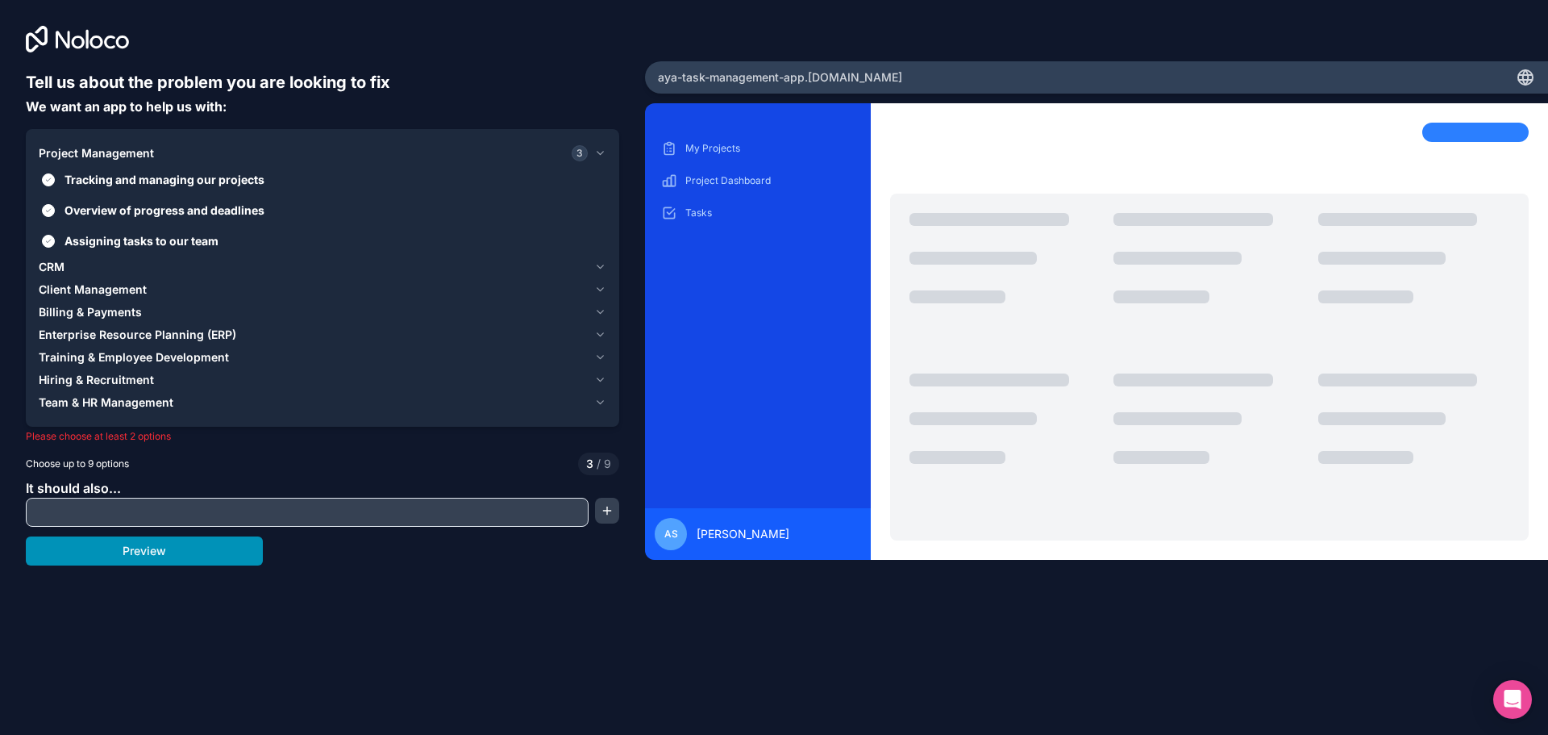
click at [167, 542] on button "Preview" at bounding box center [144, 550] width 237 height 29
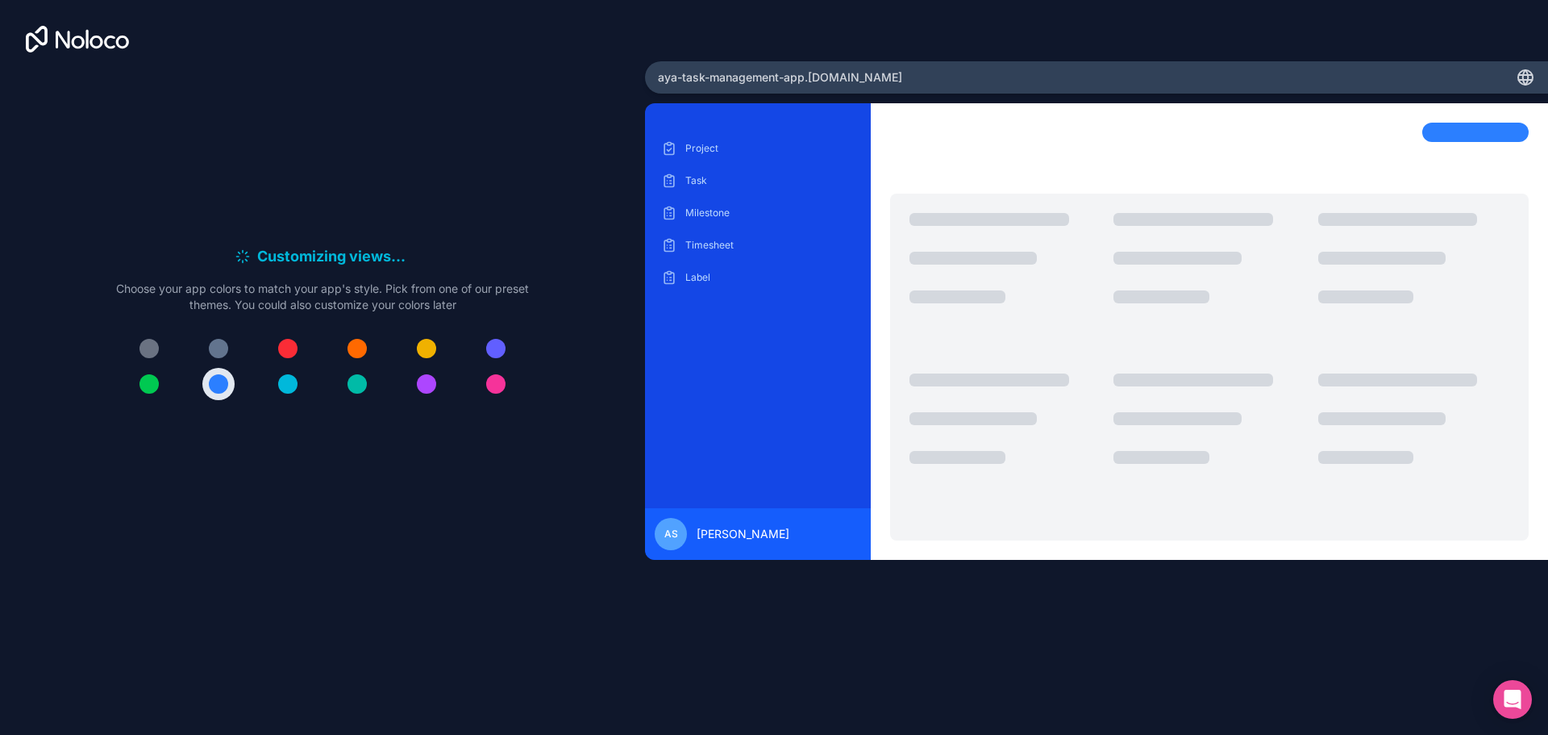
click at [330, 246] on h6 "Customizing views . . ." at bounding box center [333, 256] width 153 height 23
click at [335, 256] on h6 "Finishing up . . ." at bounding box center [333, 256] width 105 height 23
drag, startPoint x: 335, startPoint y: 256, endPoint x: 360, endPoint y: 243, distance: 29.2
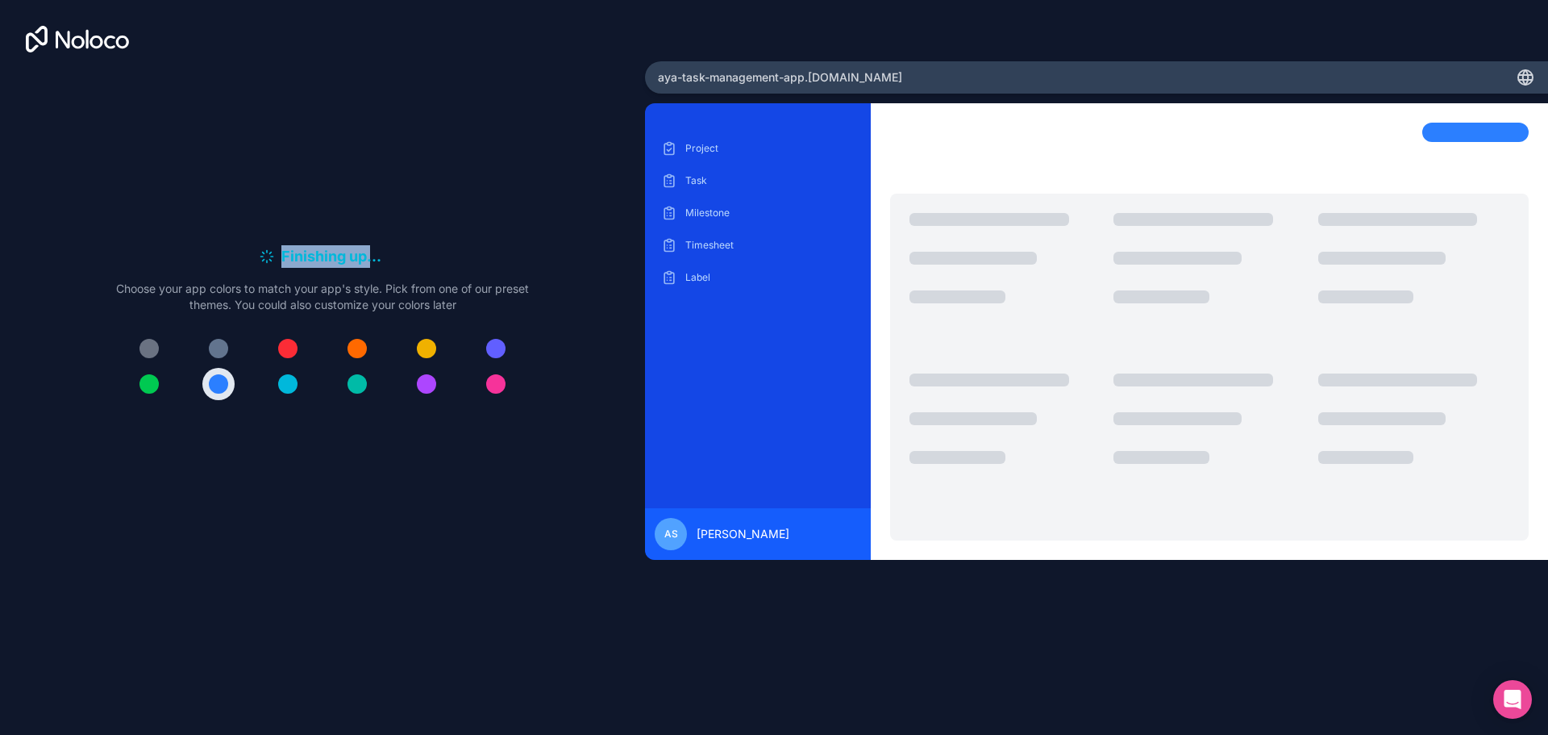
click at [335, 256] on h6 "Finishing up . . ." at bounding box center [333, 256] width 105 height 23
click at [360, 243] on div "Finishing up . . . Meanwhile, let's personalize it! Choose your app colors to m…" at bounding box center [322, 328] width 593 height 515
click at [355, 214] on div "Finishing up . . . Meanwhile, let's personalize it! Choose your app colors to m…" at bounding box center [322, 328] width 593 height 515
click at [855, 78] on span "aya-task-management-app .[DOMAIN_NAME]" at bounding box center [780, 77] width 244 height 16
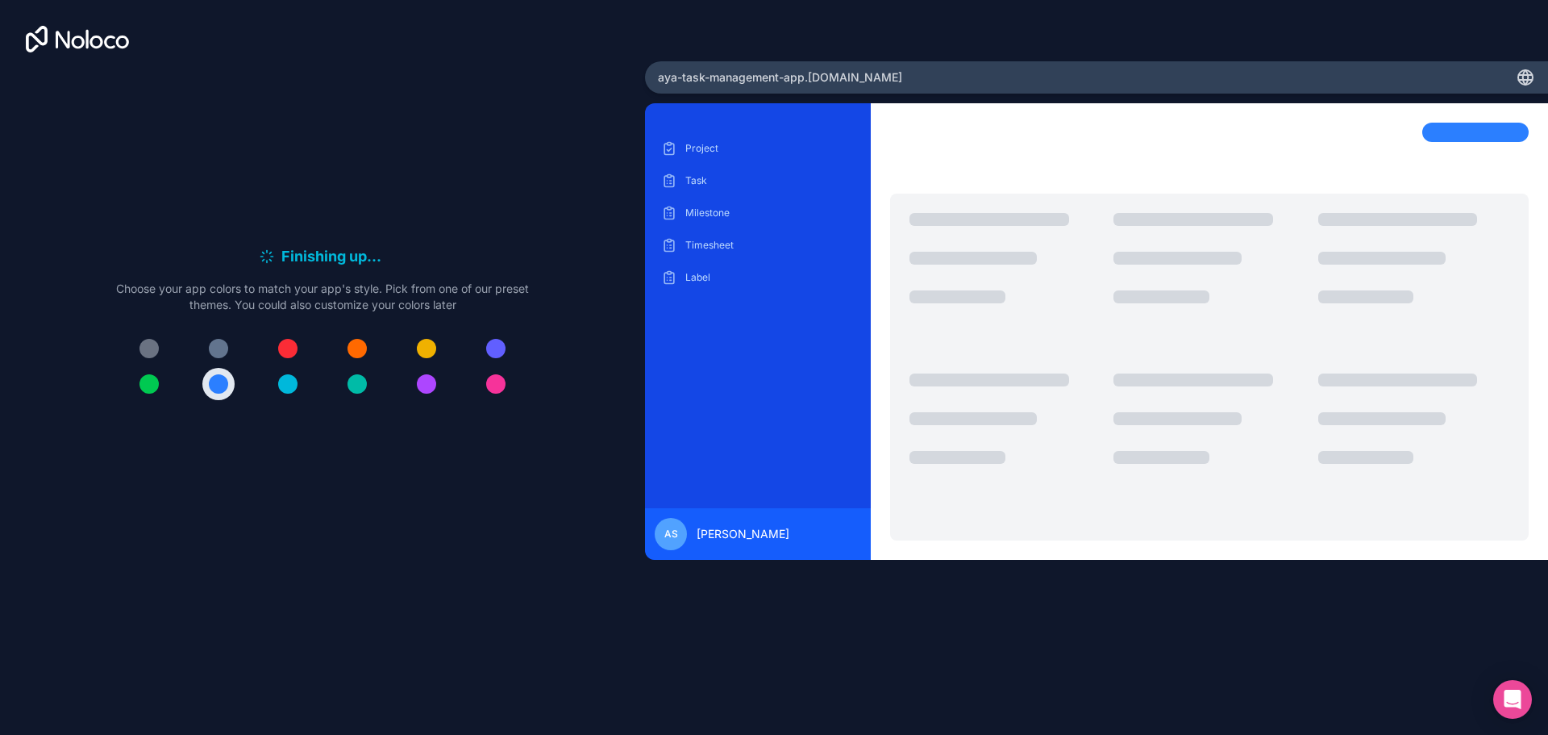
click at [855, 78] on span "aya-task-management-app .[DOMAIN_NAME]" at bounding box center [780, 77] width 244 height 16
copy div "aya-task-management-app .[DOMAIN_NAME]"
click at [581, 458] on div "Finishing up . . . Meanwhile, let's personalize it! Choose your app colors to m…" at bounding box center [322, 328] width 593 height 515
